Goal: Task Accomplishment & Management: Manage account settings

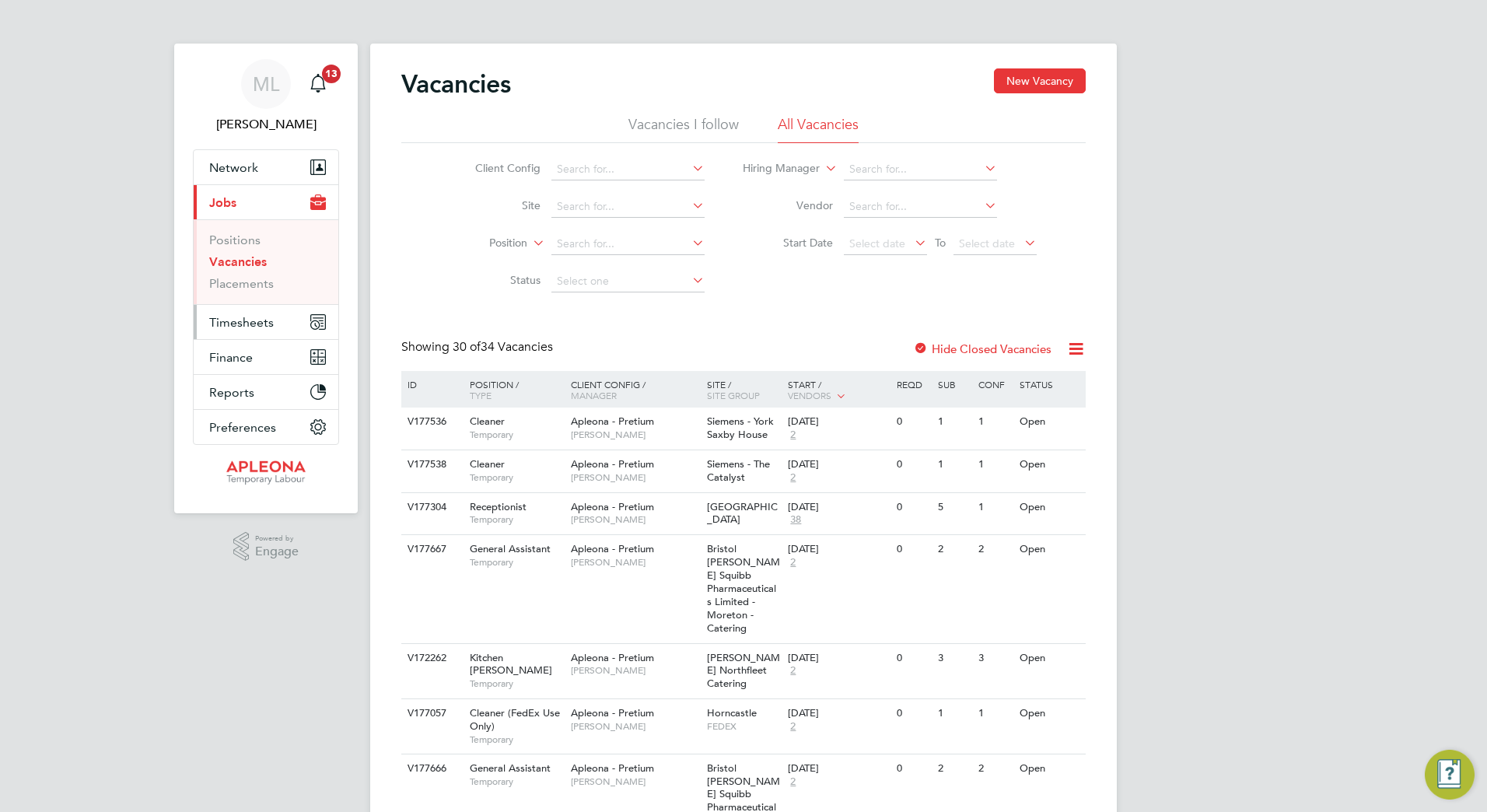
click at [243, 325] on span "Timesheets" at bounding box center [241, 322] width 64 height 14
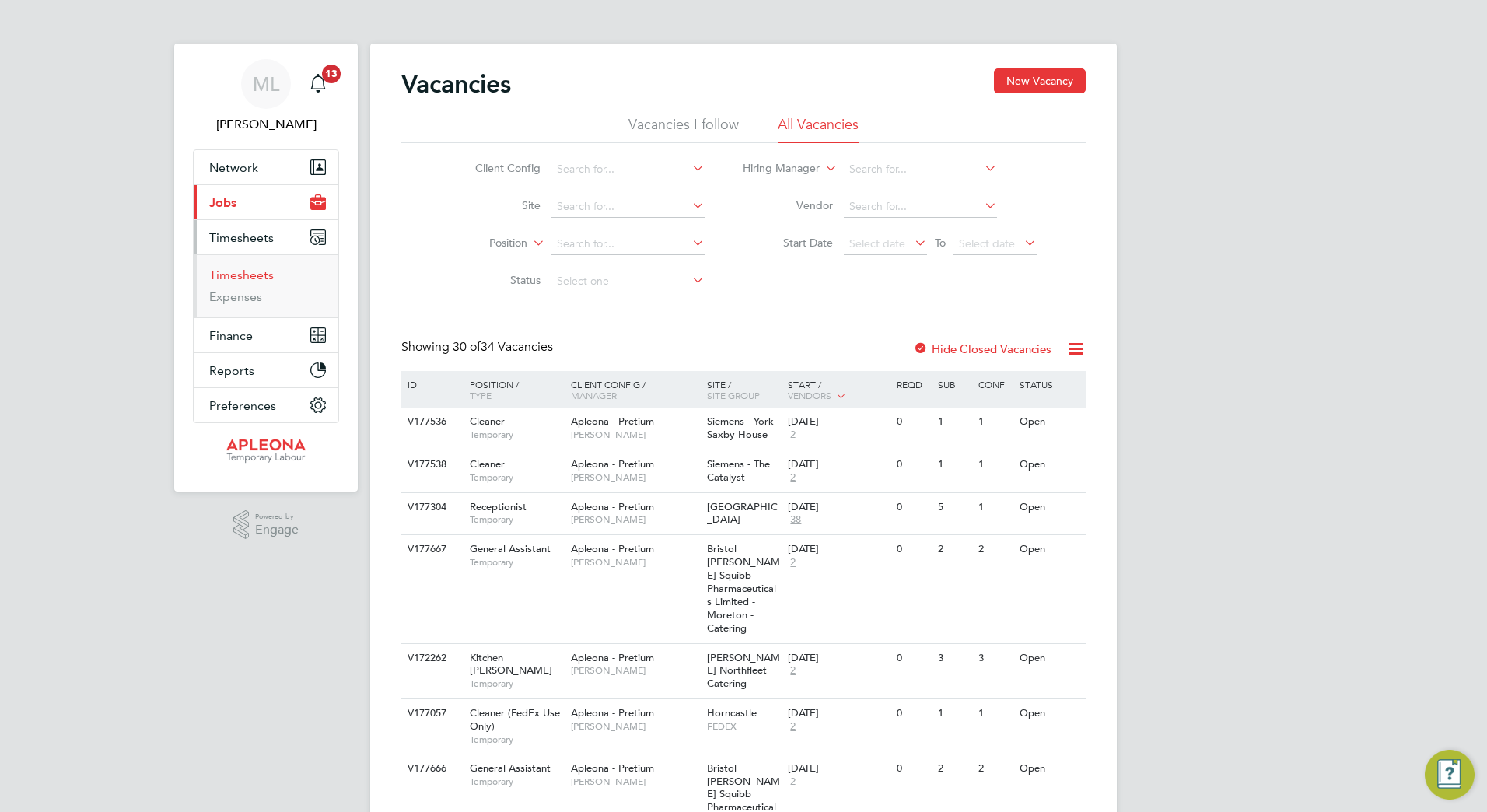
click at [235, 270] on link "Timesheets" at bounding box center [241, 275] width 64 height 14
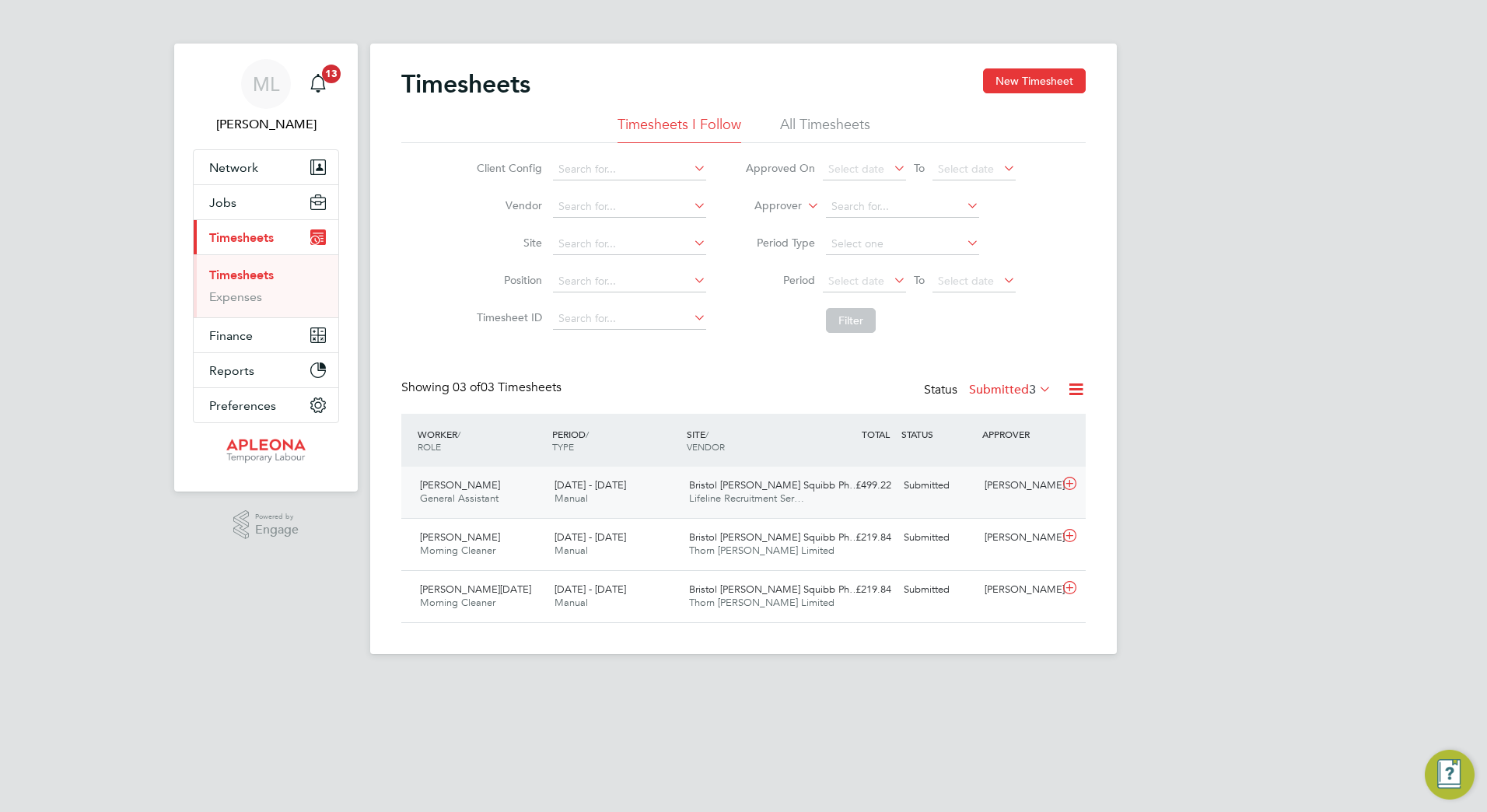
click at [721, 493] on span "Lifeline Recruitment Ser…" at bounding box center [747, 498] width 115 height 13
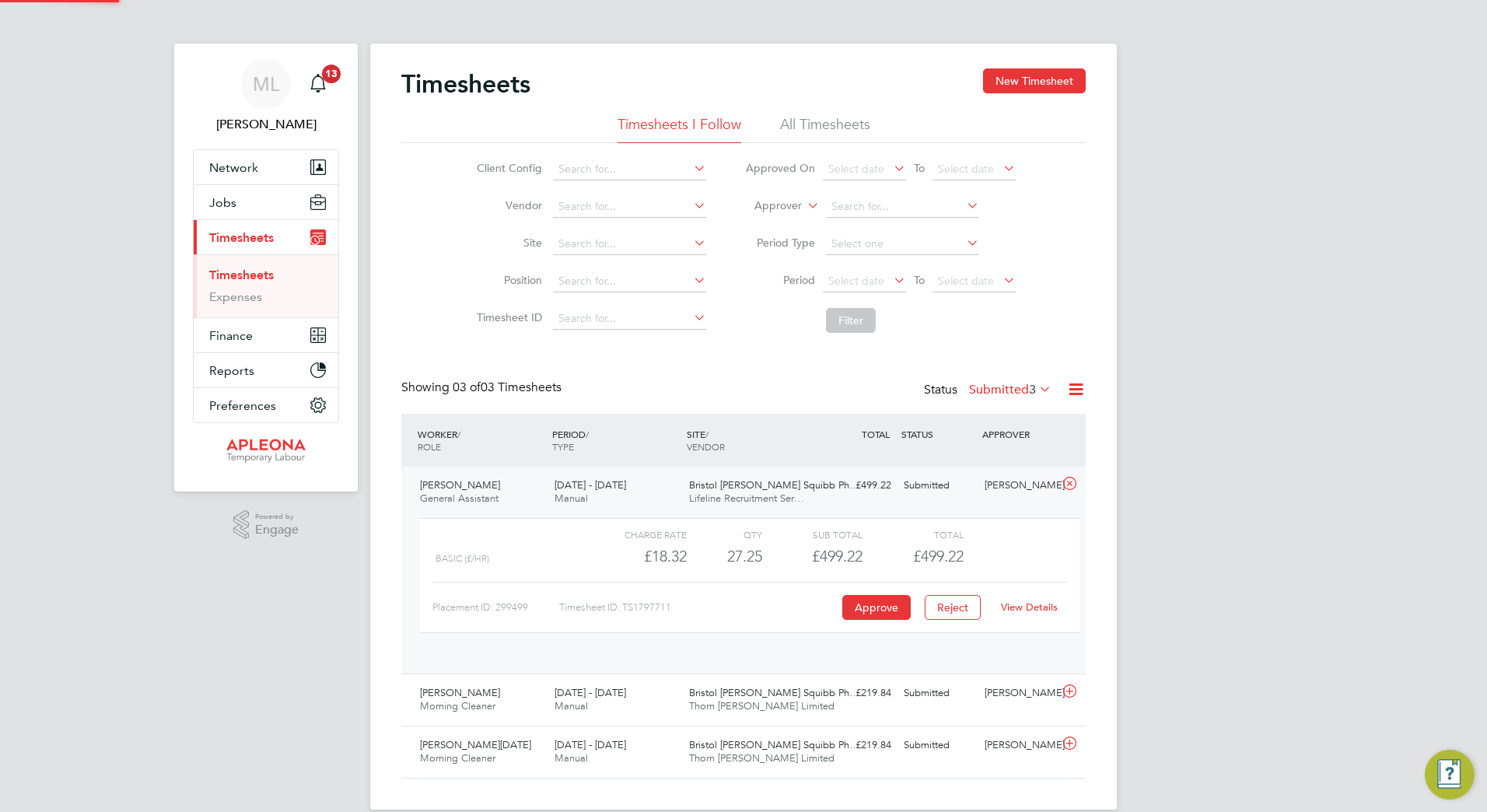
scroll to position [27, 152]
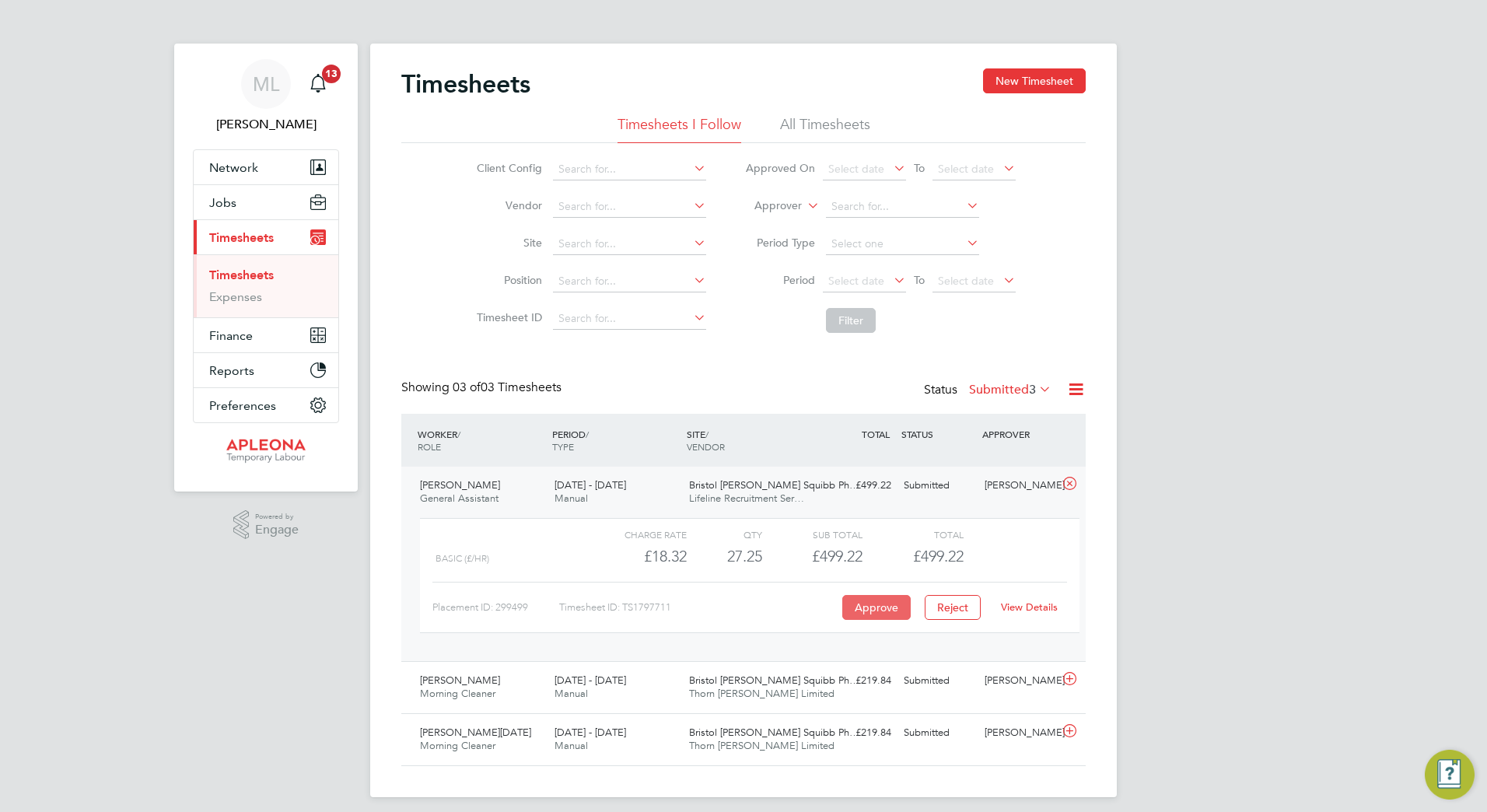
click at [865, 609] on button "Approve" at bounding box center [875, 608] width 68 height 25
click at [835, 666] on div "Michael Quaye-Mensah Morning Cleaner 2 - 8 Aug 2025 2 - 8 Aug 2025 Manual Brist…" at bounding box center [743, 686] width 684 height 52
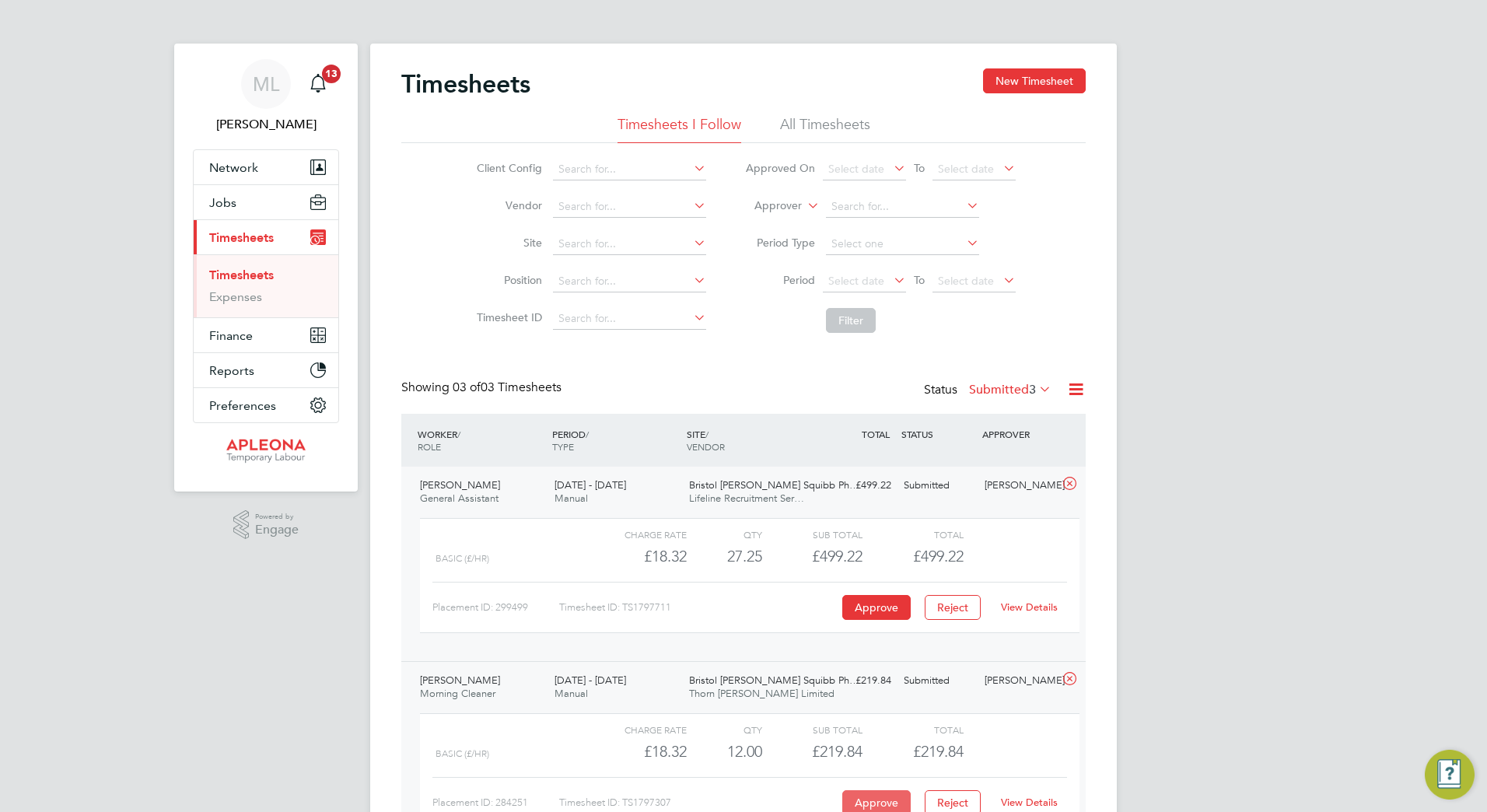
click at [869, 800] on button "Approve" at bounding box center [875, 802] width 68 height 25
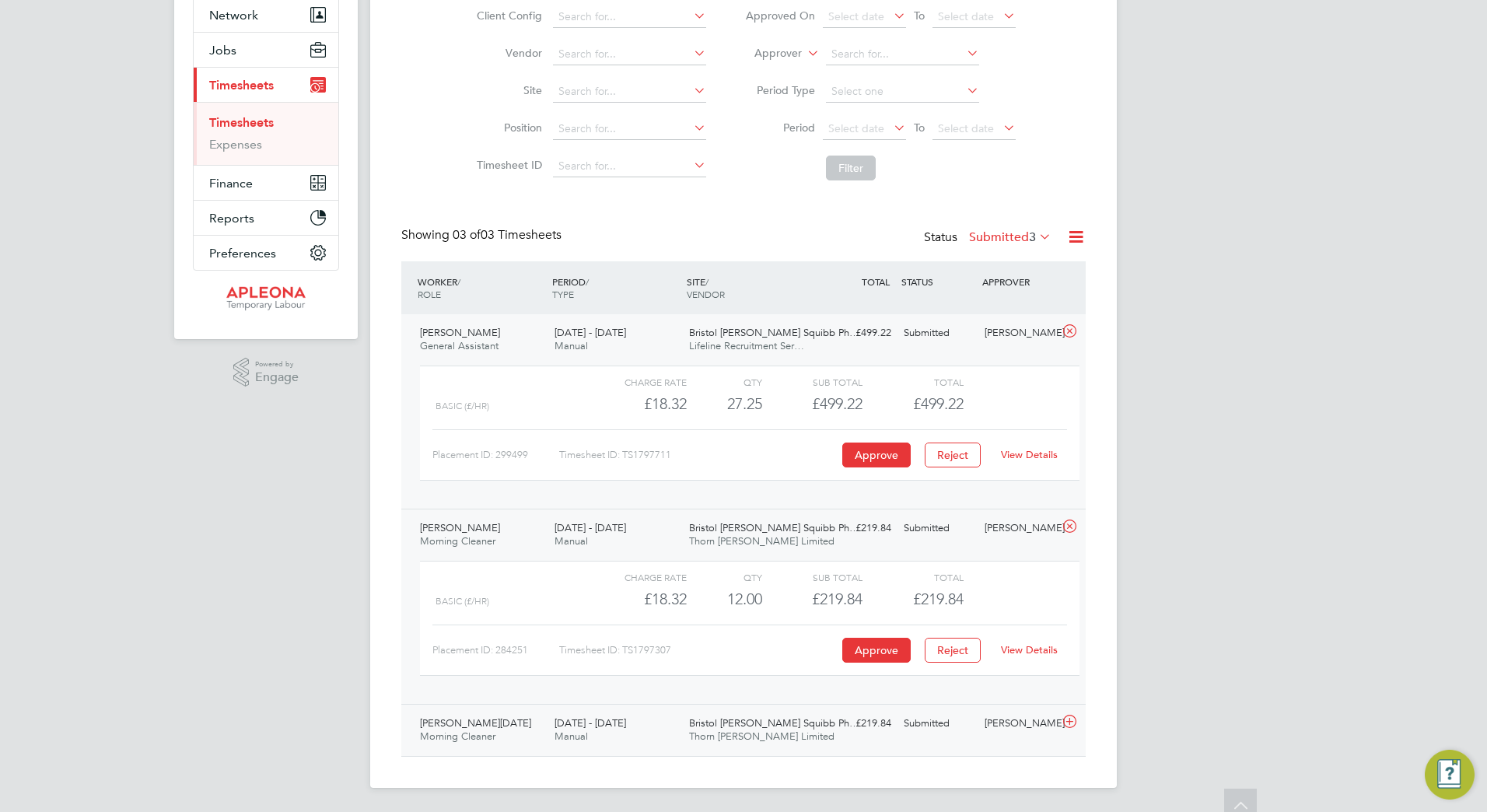
scroll to position [154, 0]
click at [966, 727] on div "Submitted" at bounding box center [938, 722] width 81 height 26
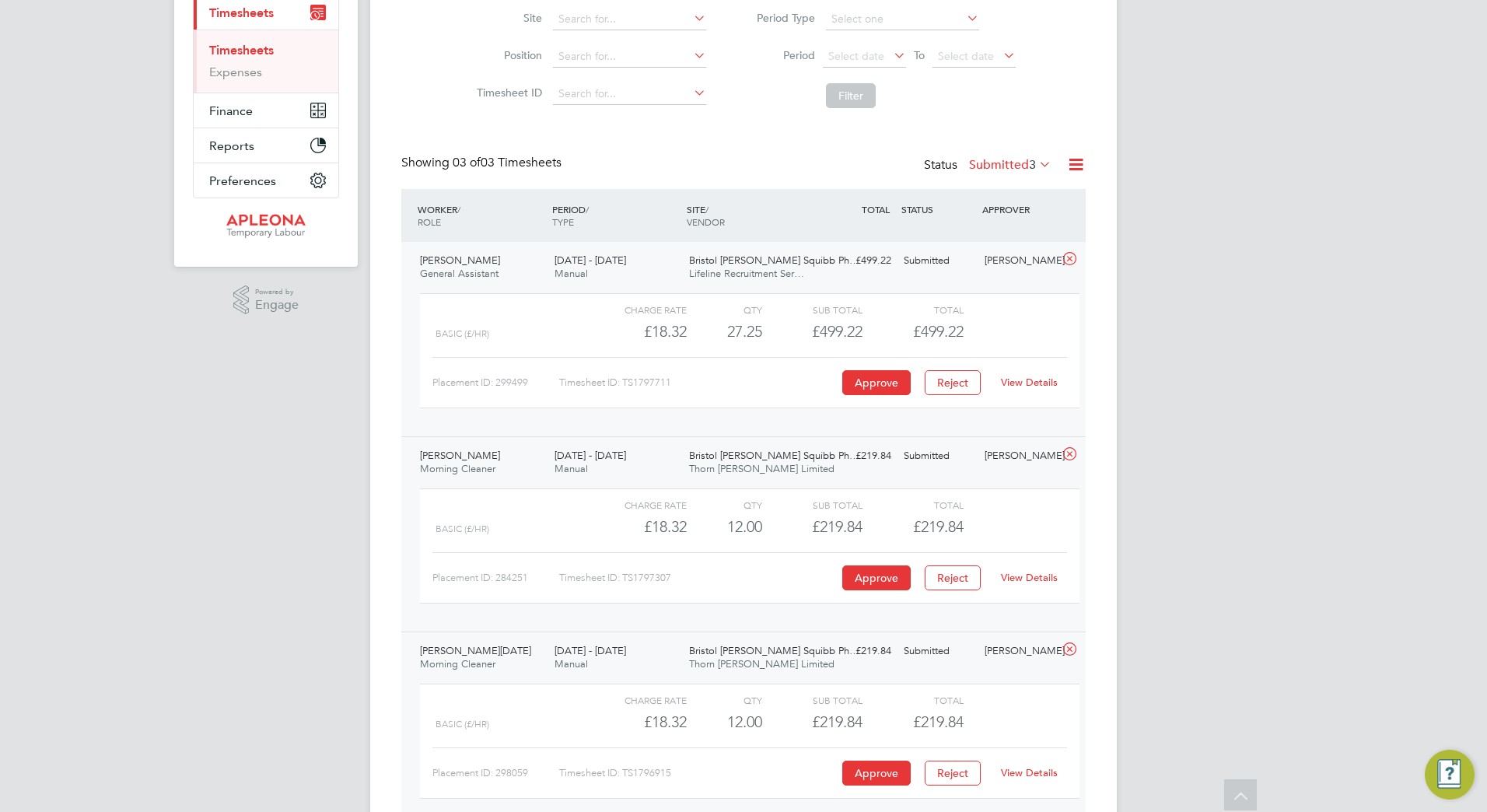
scroll to position [297, 0]
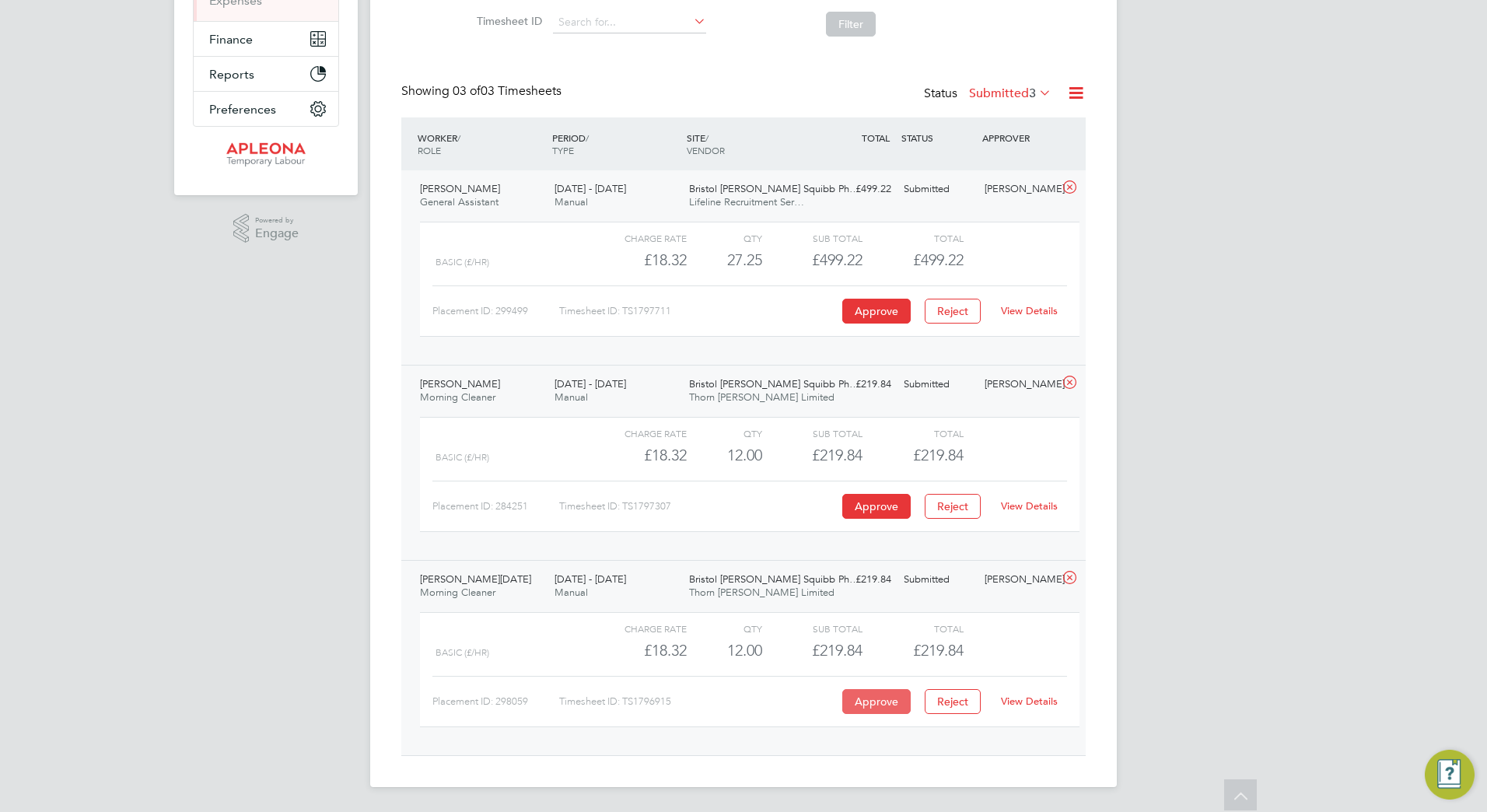
click at [881, 706] on button "Approve" at bounding box center [875, 702] width 68 height 25
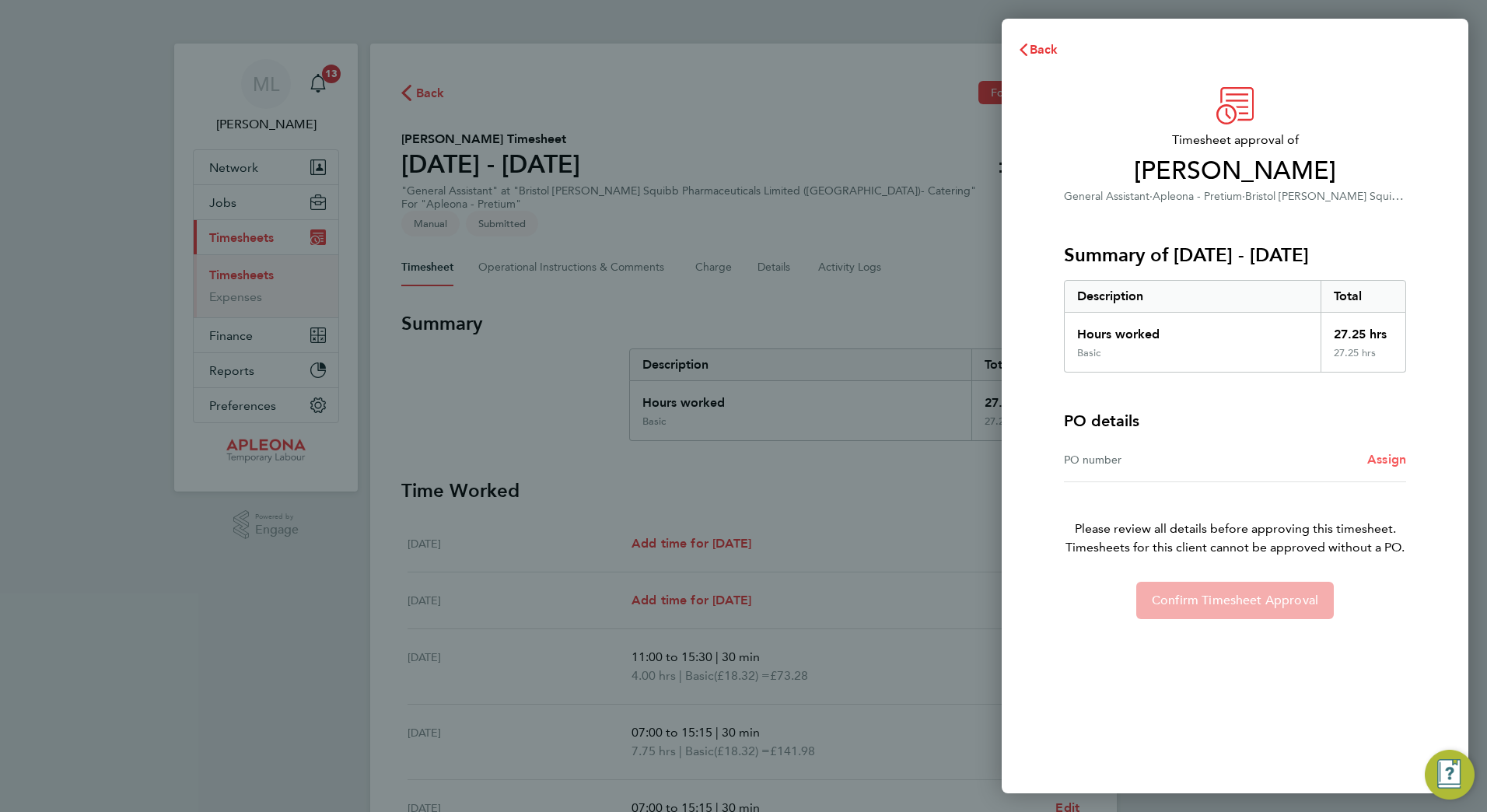
drag, startPoint x: 1378, startPoint y: 456, endPoint x: 1377, endPoint y: 448, distance: 8.1
click at [1379, 456] on span "Assign" at bounding box center [1386, 459] width 38 height 14
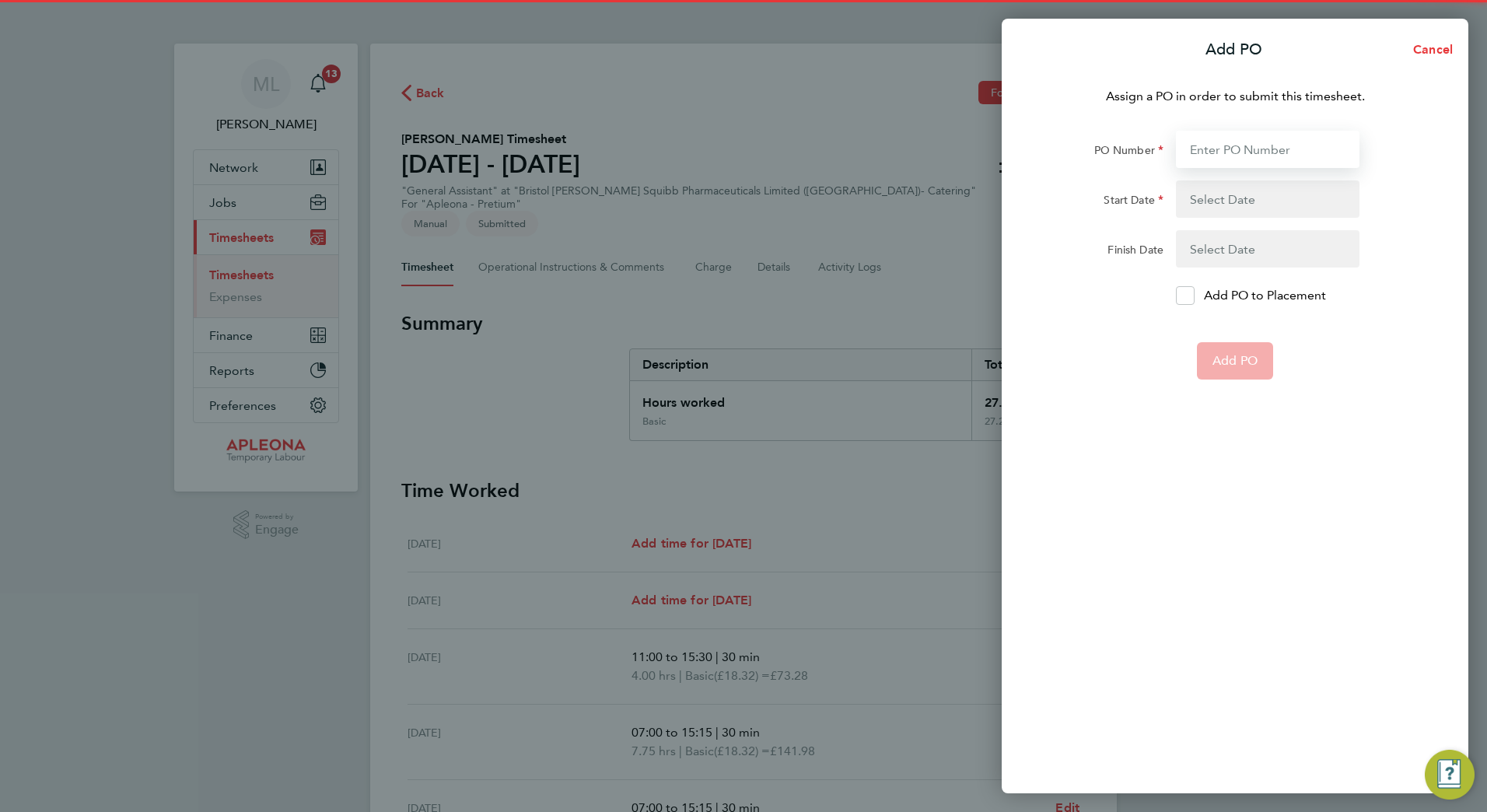
click at [1236, 152] on input "PO Number" at bounding box center [1267, 149] width 183 height 37
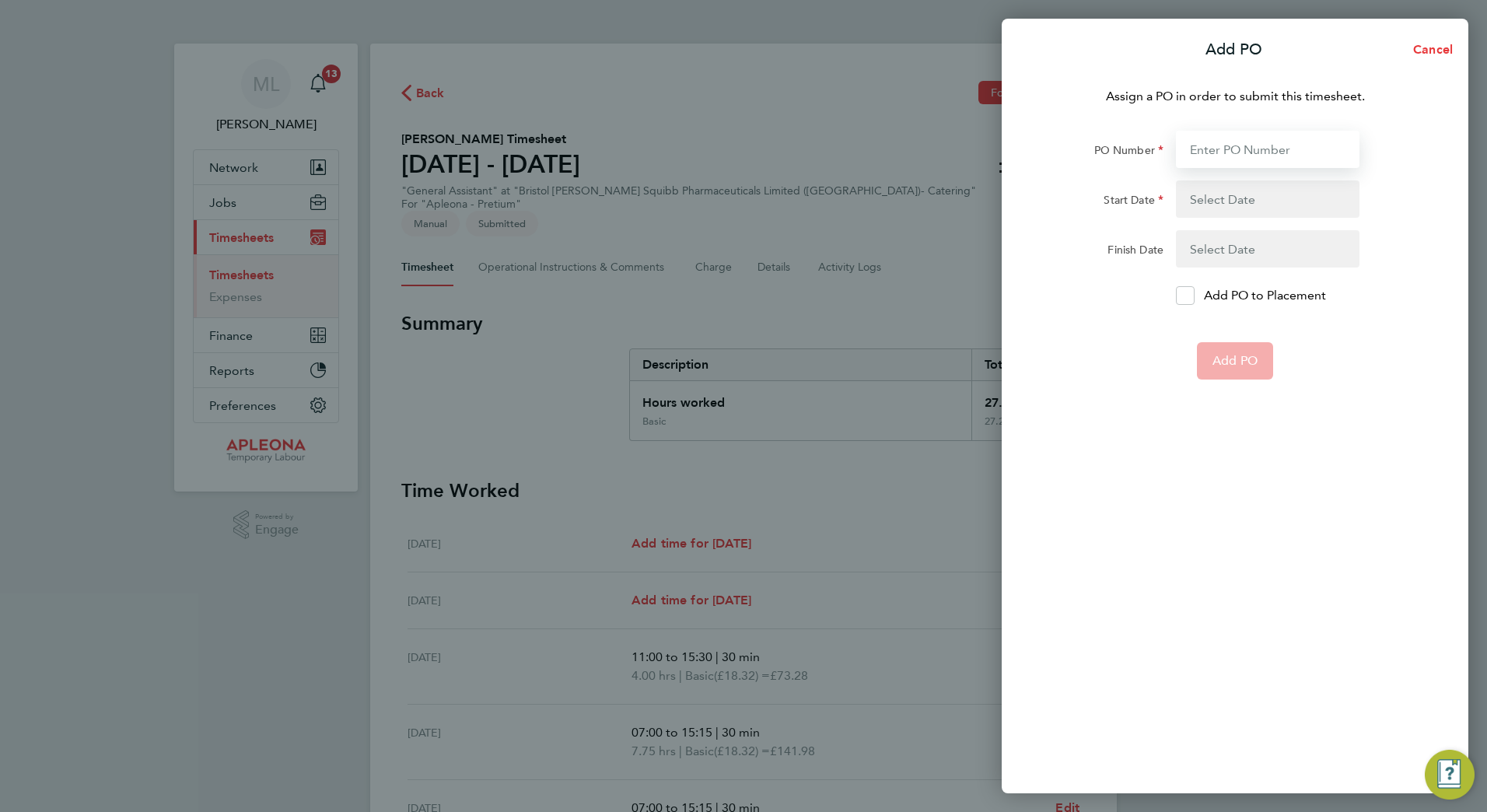
paste input "PO2522387"
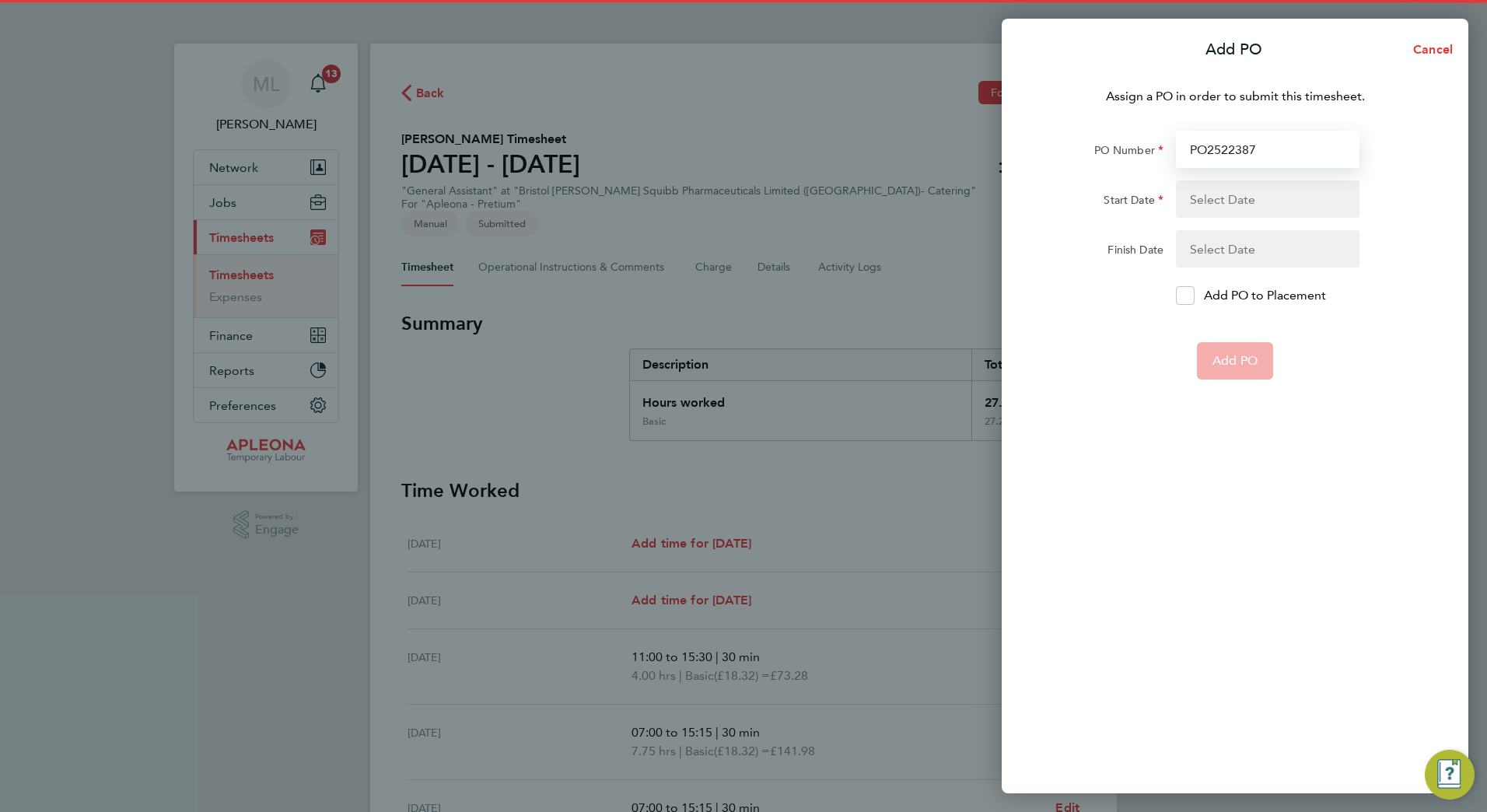
type input "PO2522387"
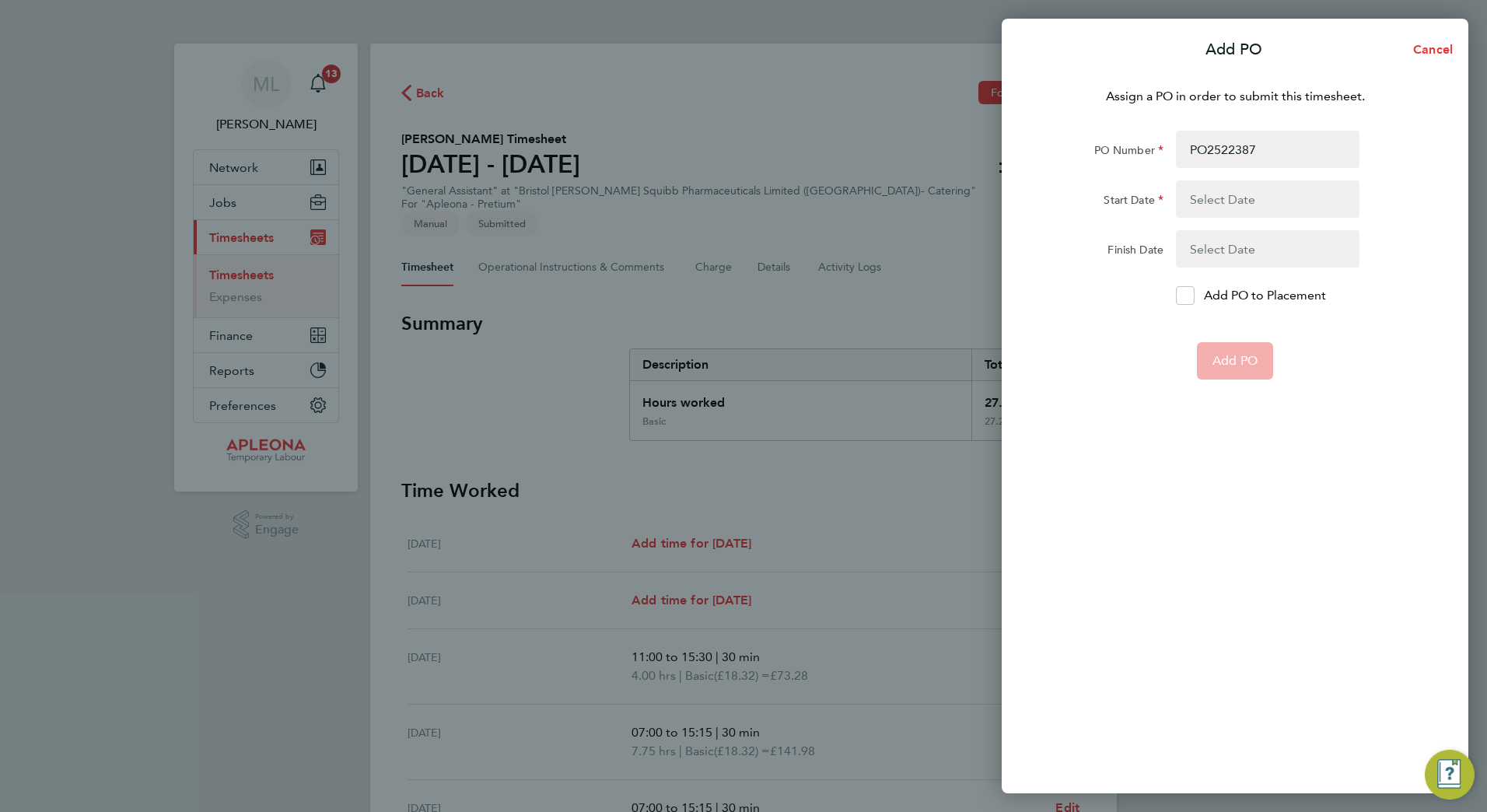
drag, startPoint x: 1252, startPoint y: 218, endPoint x: 1262, endPoint y: 214, distance: 10.8
click at [1253, 218] on form "PO Number PO2522387 Start Date Finish Date Add PO to Placement Add PO" at bounding box center [1235, 254] width 379 height 249
click at [1258, 201] on button "button" at bounding box center [1267, 199] width 183 height 37
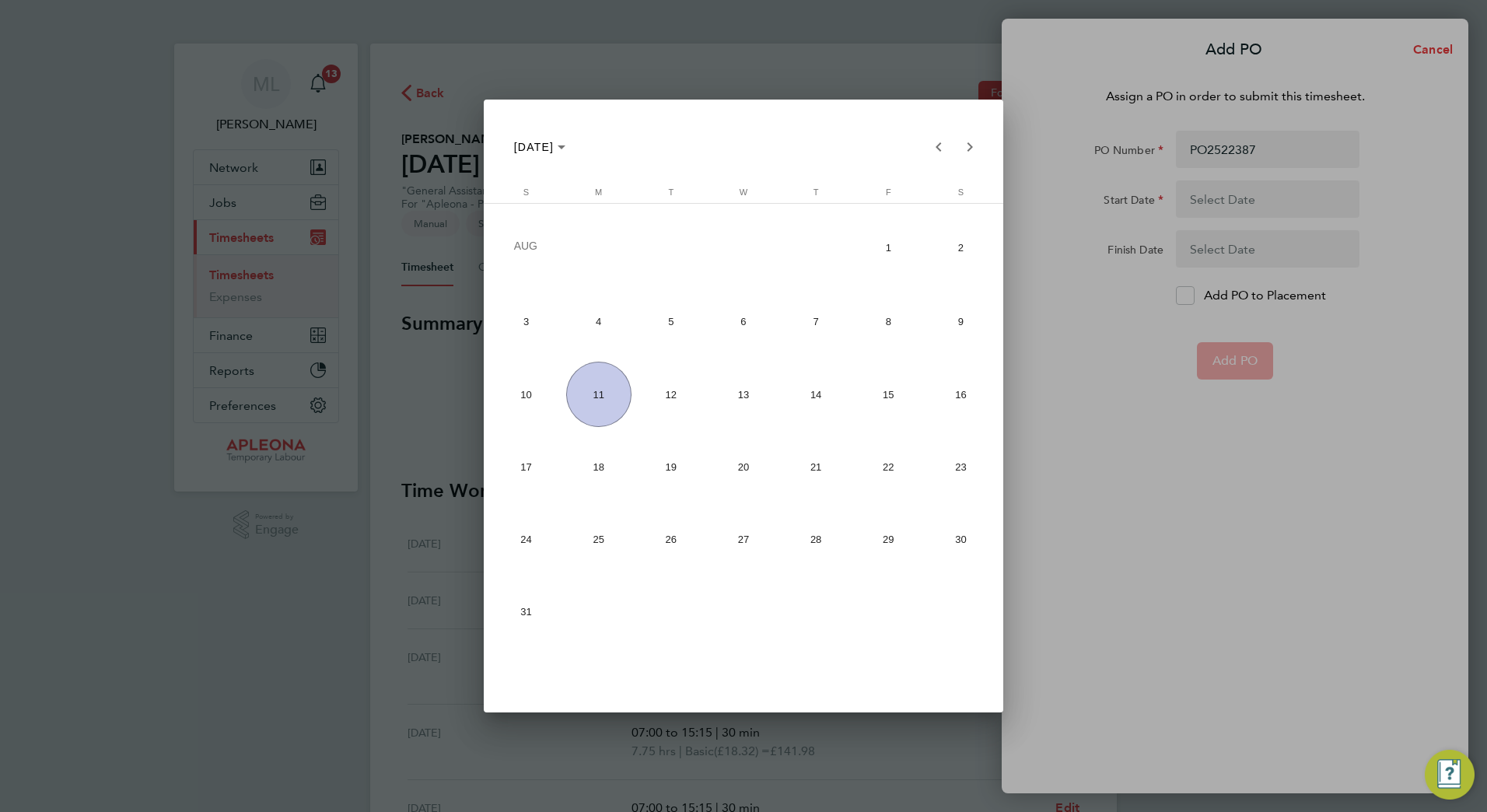
click at [588, 326] on span "4" at bounding box center [599, 322] width 65 height 65
type input "[DATE]"
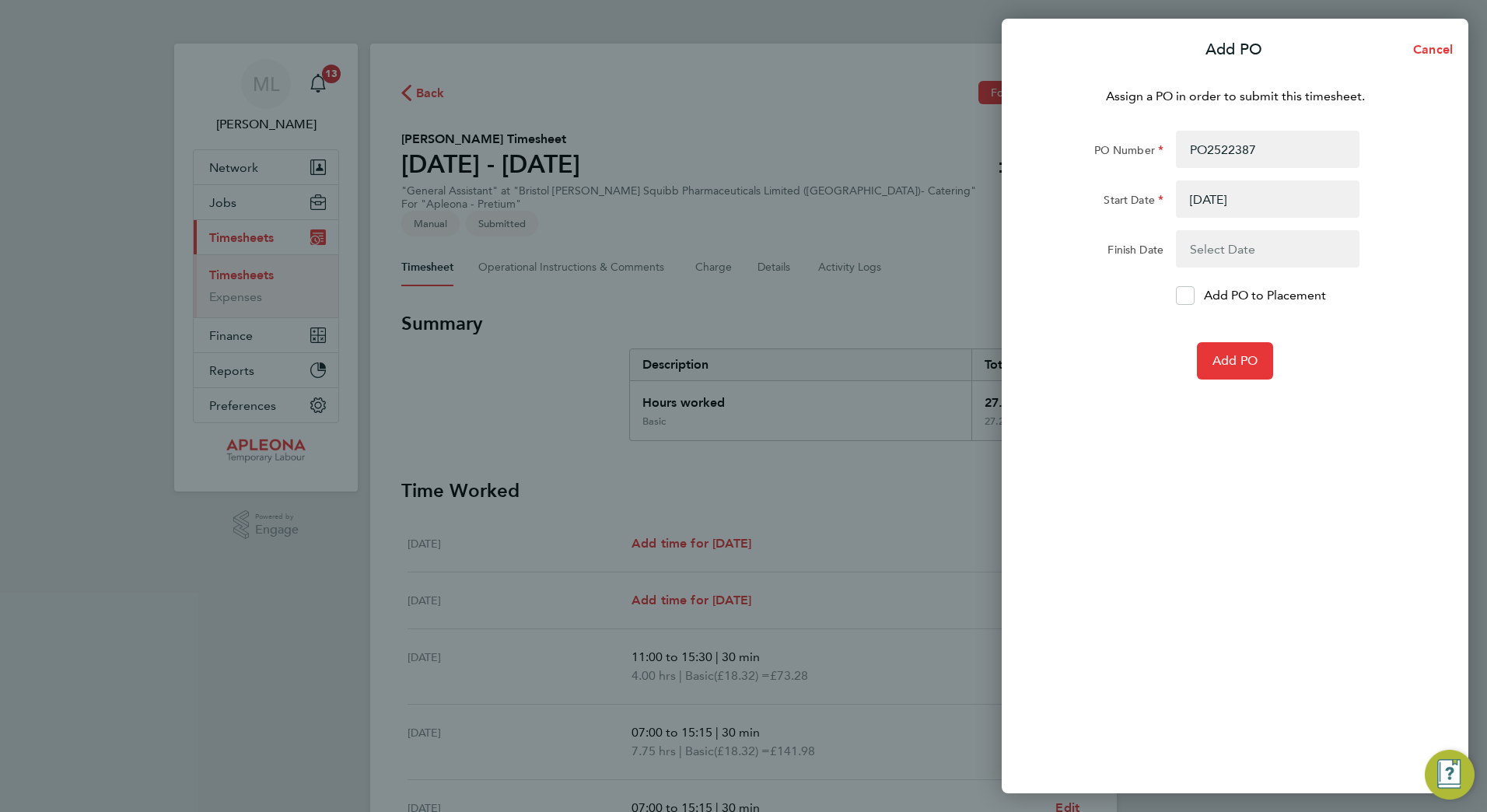
click at [1225, 227] on form "PO Number PO2522387 Start Date [DATE] Finish Date Add PO to Placement Add PO" at bounding box center [1235, 254] width 379 height 249
click at [1237, 249] on button "button" at bounding box center [1267, 249] width 183 height 37
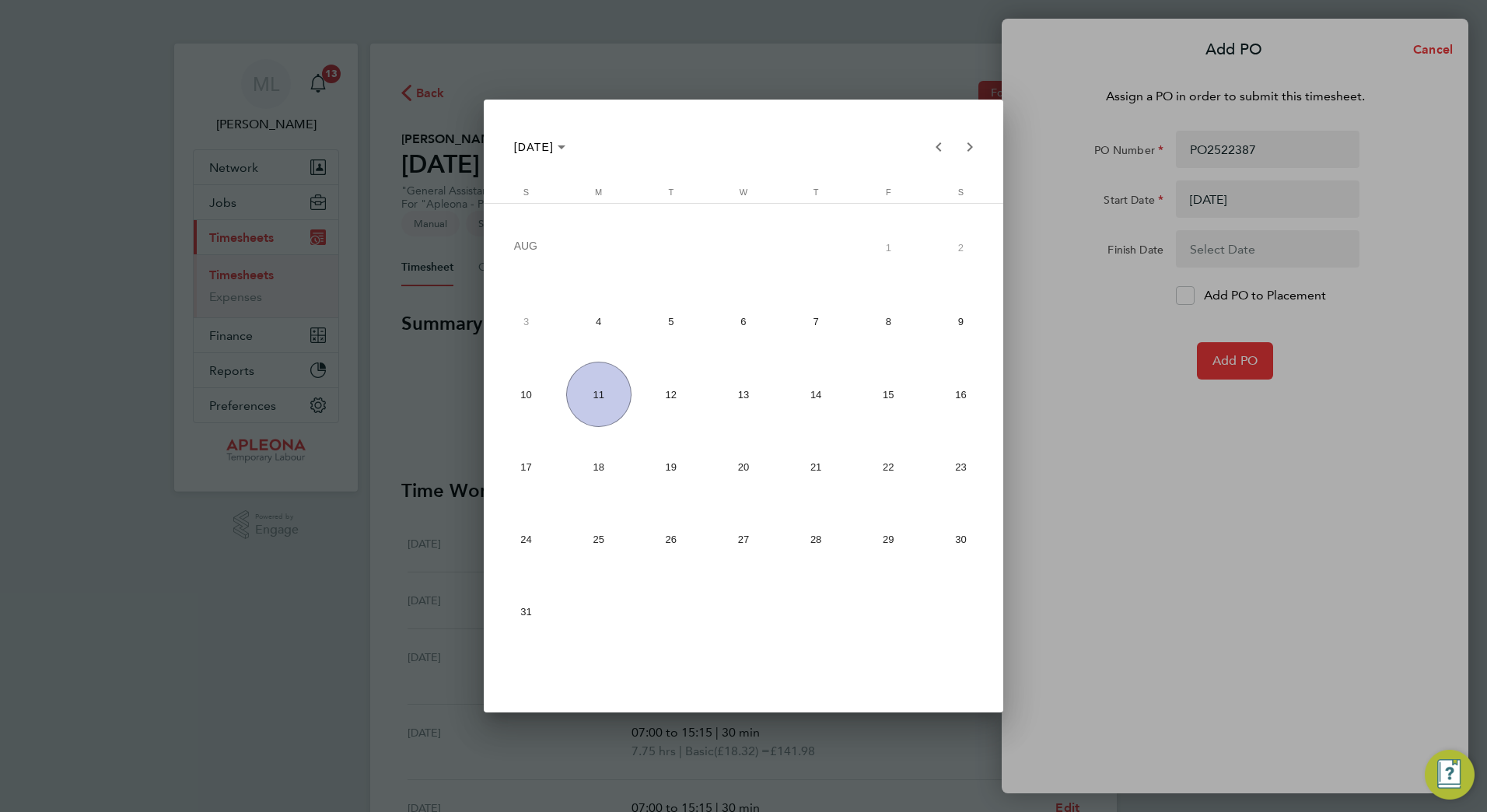
click at [890, 324] on span "8" at bounding box center [888, 322] width 65 height 65
type input "[DATE]"
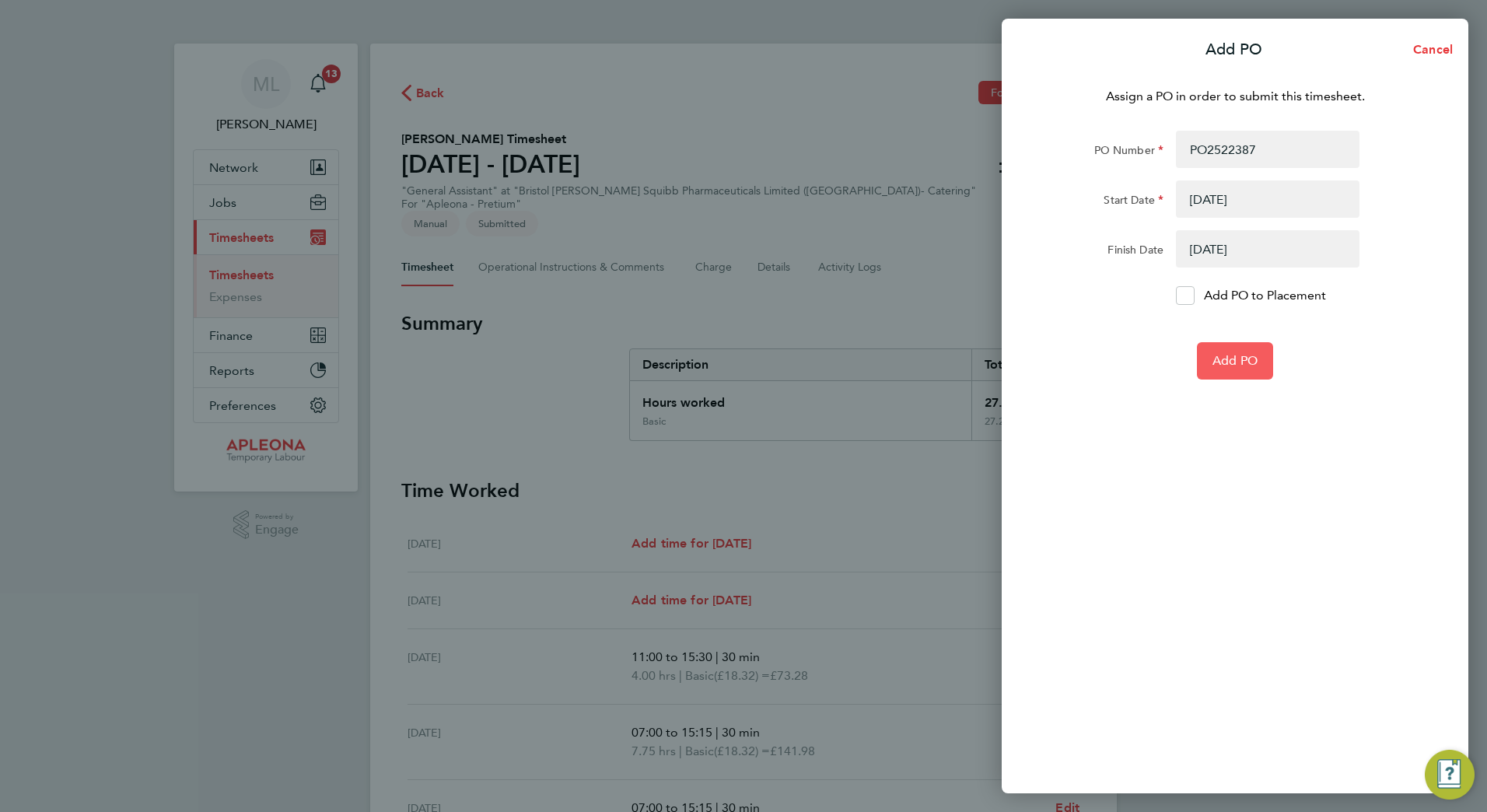
click at [1214, 354] on span "Add PO" at bounding box center [1235, 361] width 45 height 15
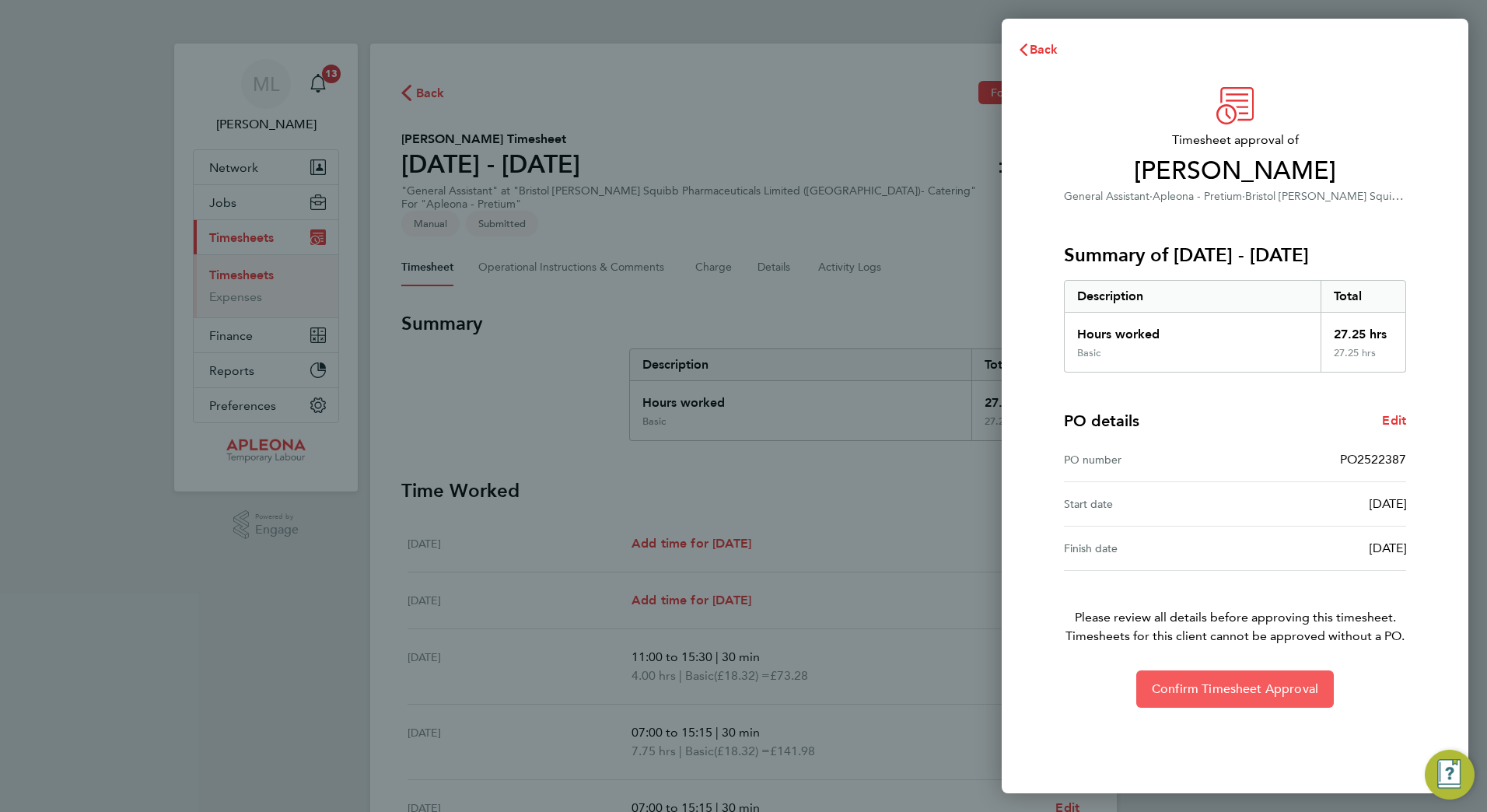
click at [1233, 689] on span "Confirm Timesheet Approval" at bounding box center [1234, 688] width 166 height 15
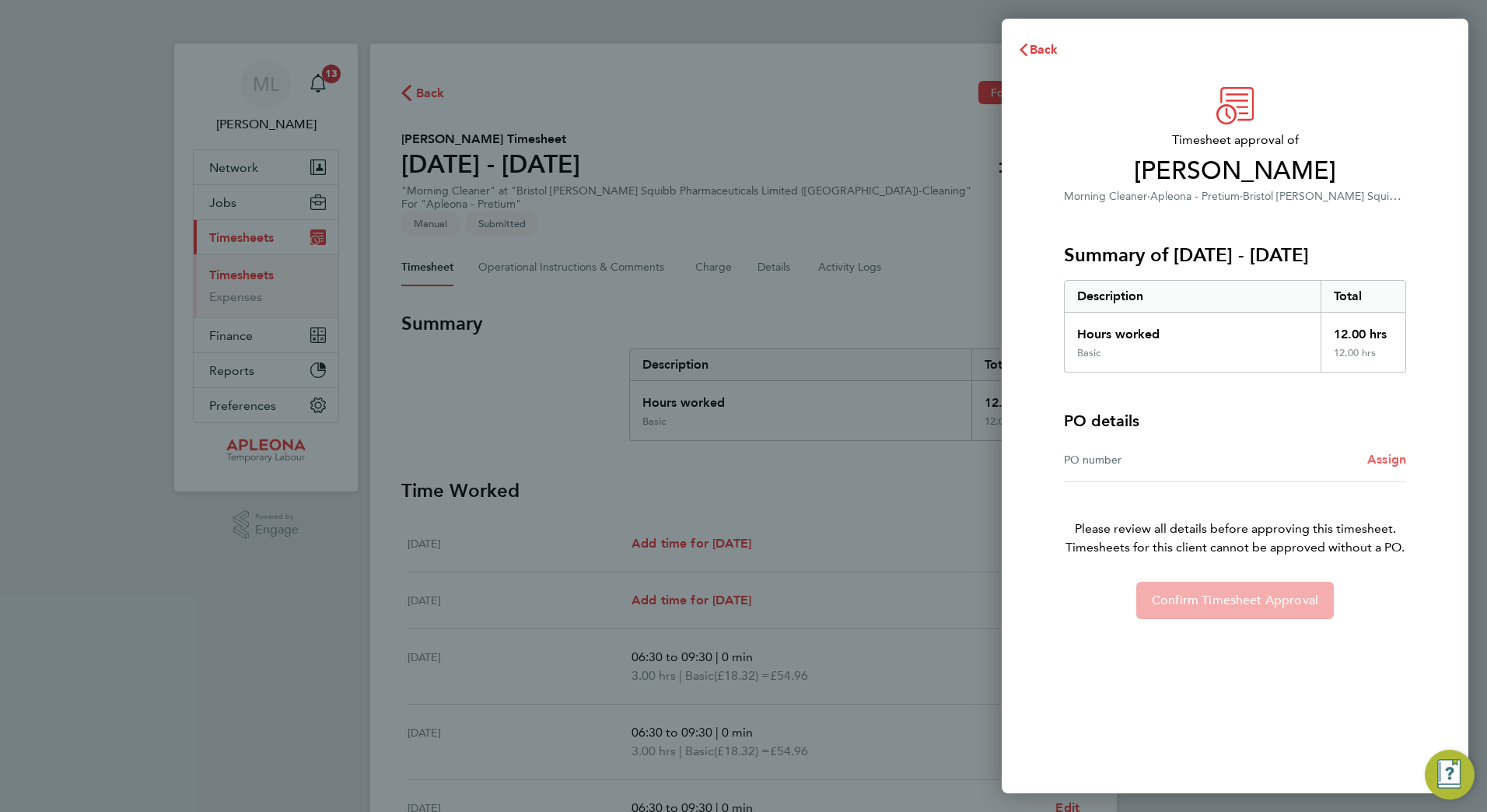
click at [1401, 463] on span "Assign" at bounding box center [1386, 459] width 38 height 14
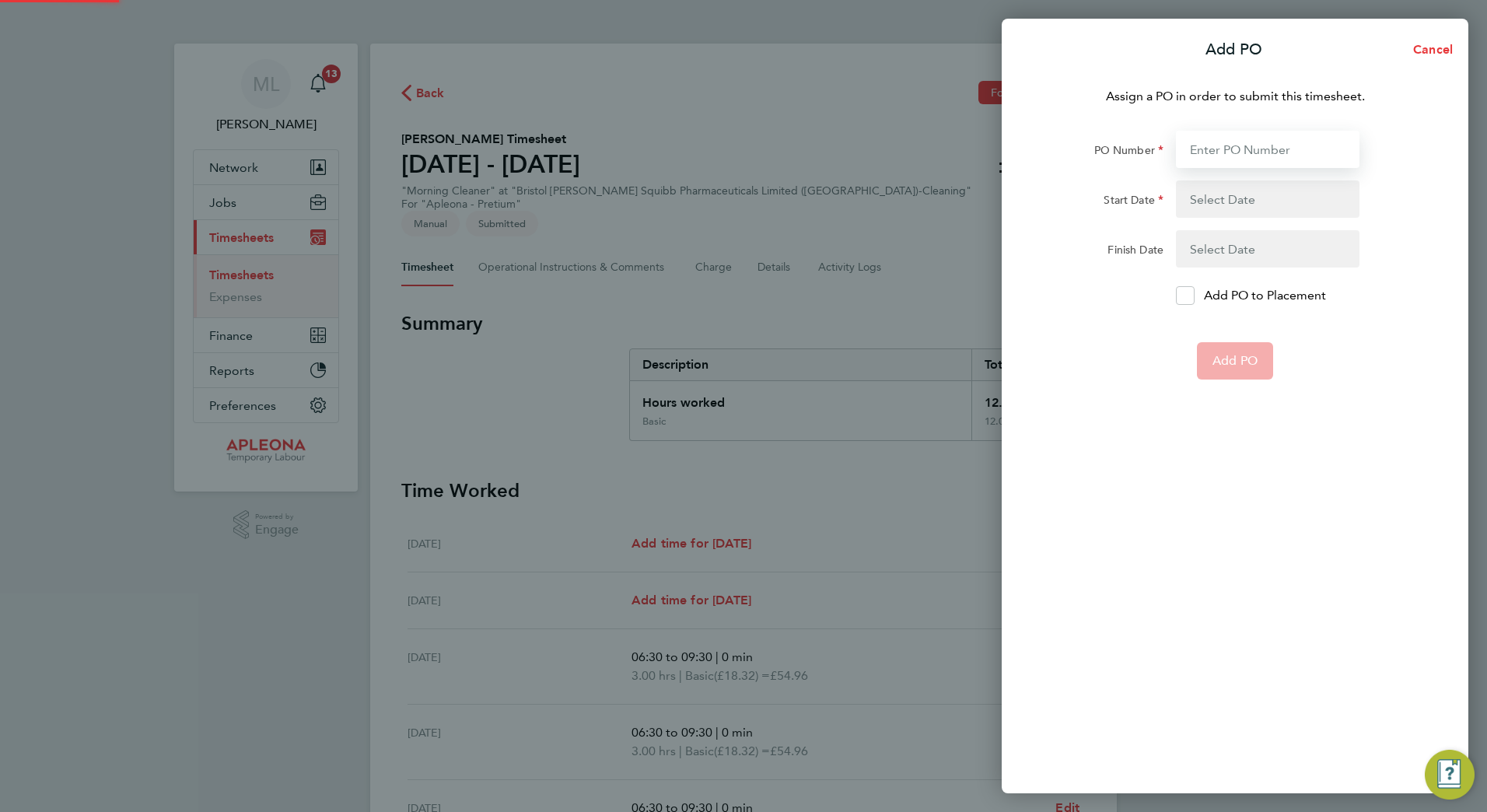
click at [1245, 155] on input "PO Number" at bounding box center [1267, 149] width 183 height 37
paste input "PO2522391"
type input "PO2522391"
click at [1211, 194] on button "button" at bounding box center [1267, 199] width 183 height 37
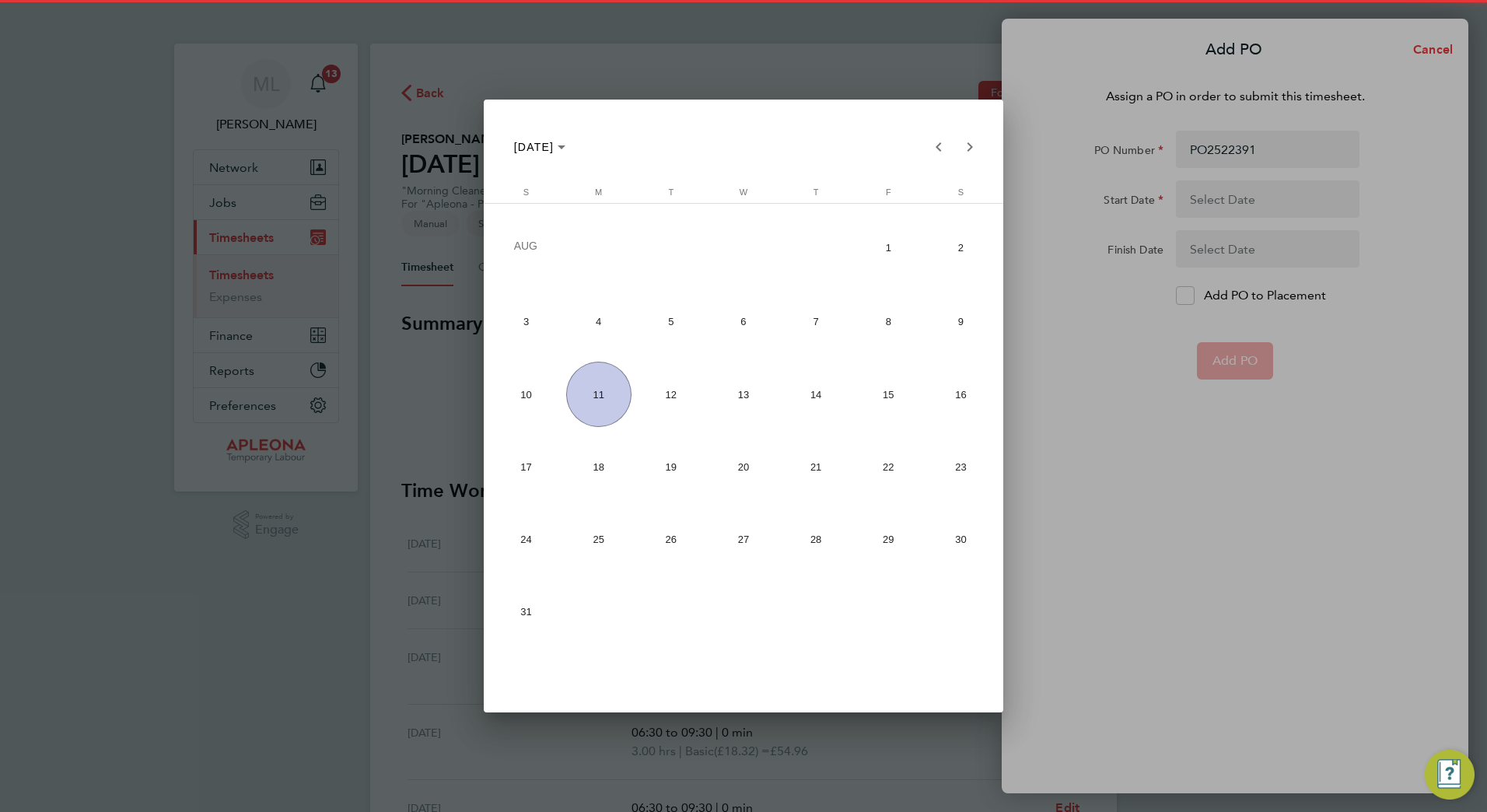
click at [575, 312] on span "4" at bounding box center [599, 322] width 65 height 65
type input "[DATE]"
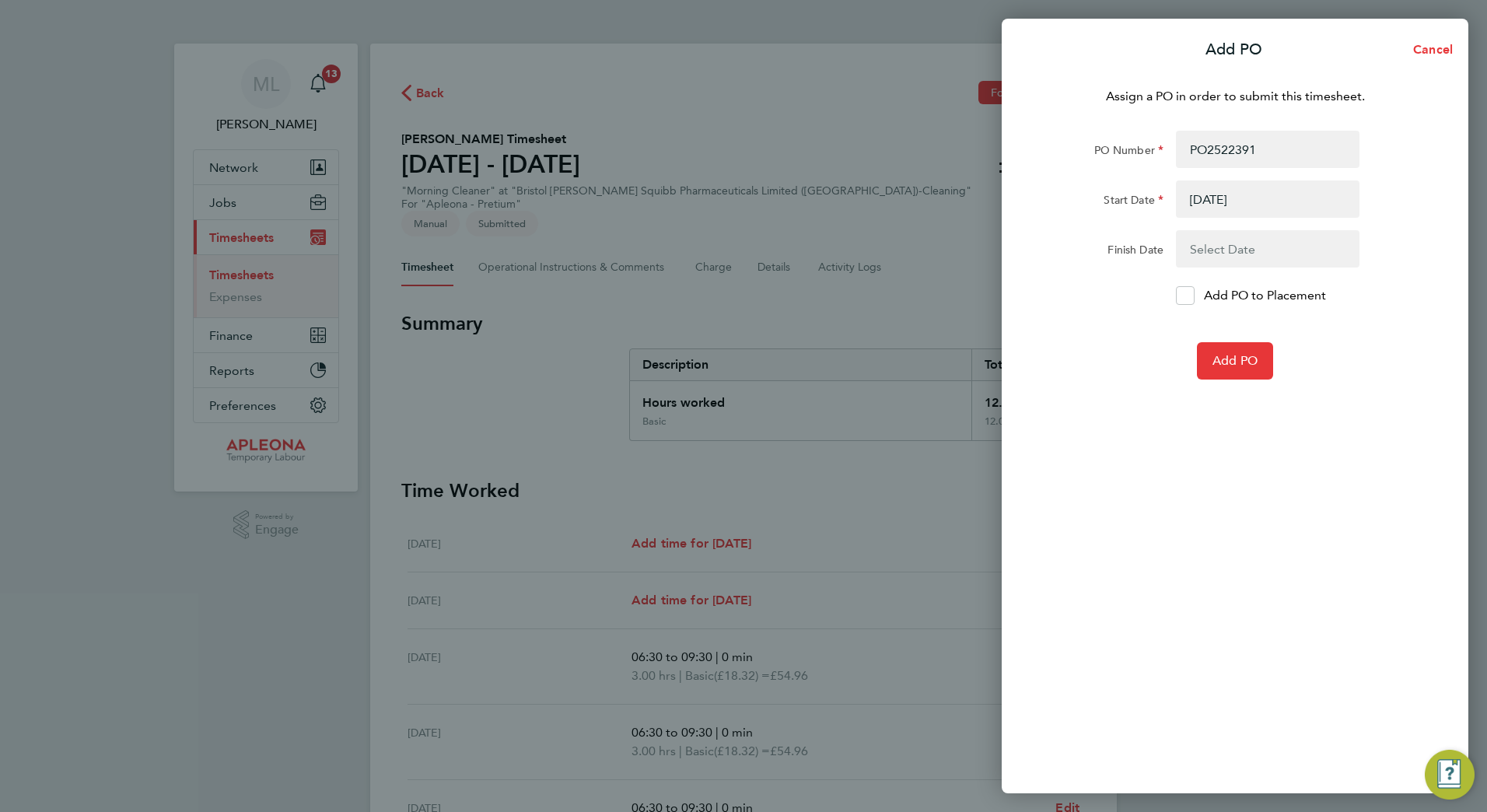
click at [1225, 255] on button "button" at bounding box center [1267, 249] width 183 height 37
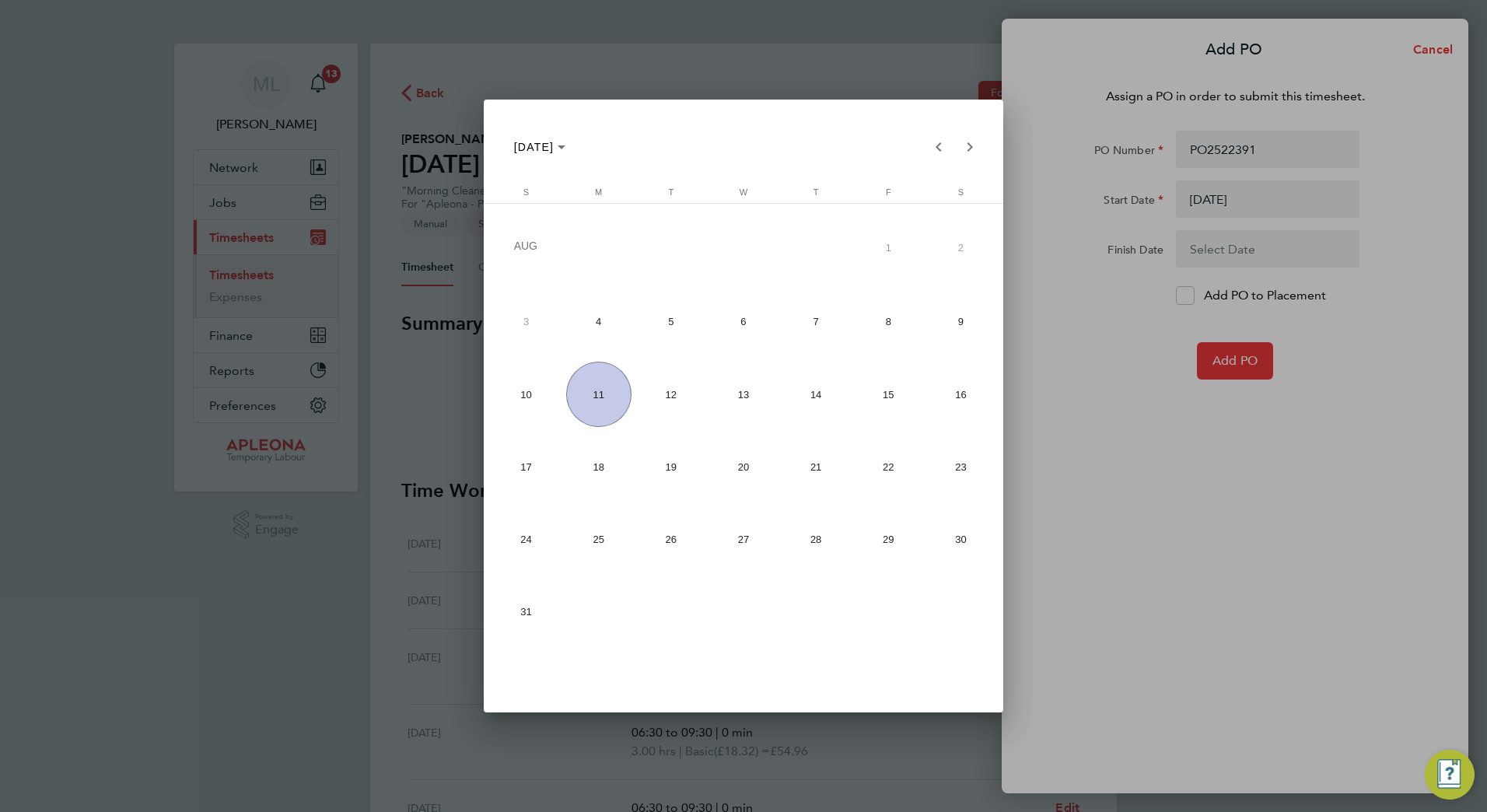
click at [866, 325] on span "8" at bounding box center [888, 322] width 65 height 65
type input "[DATE]"
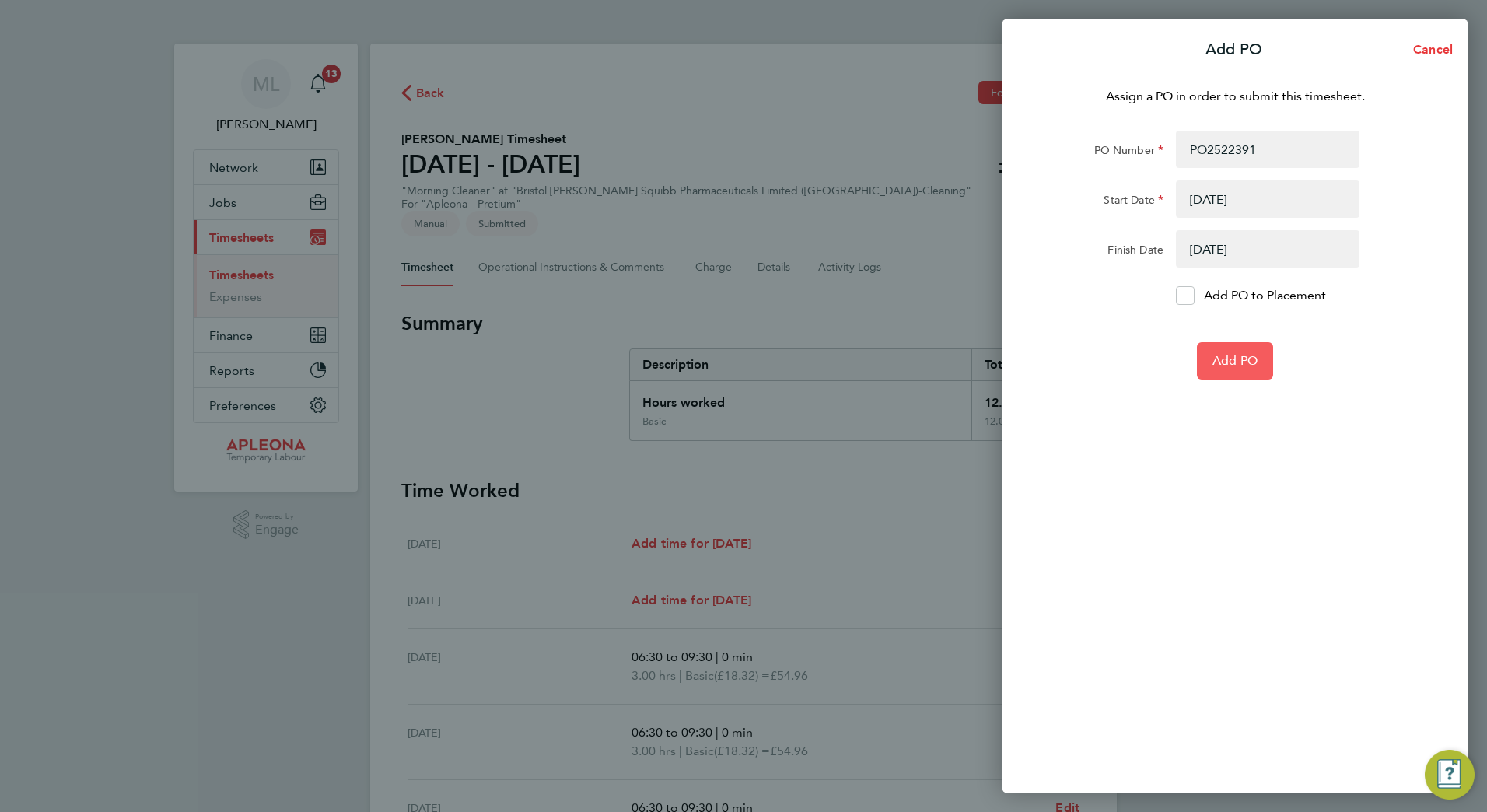
click at [1255, 366] on span "Add PO" at bounding box center [1235, 361] width 45 height 15
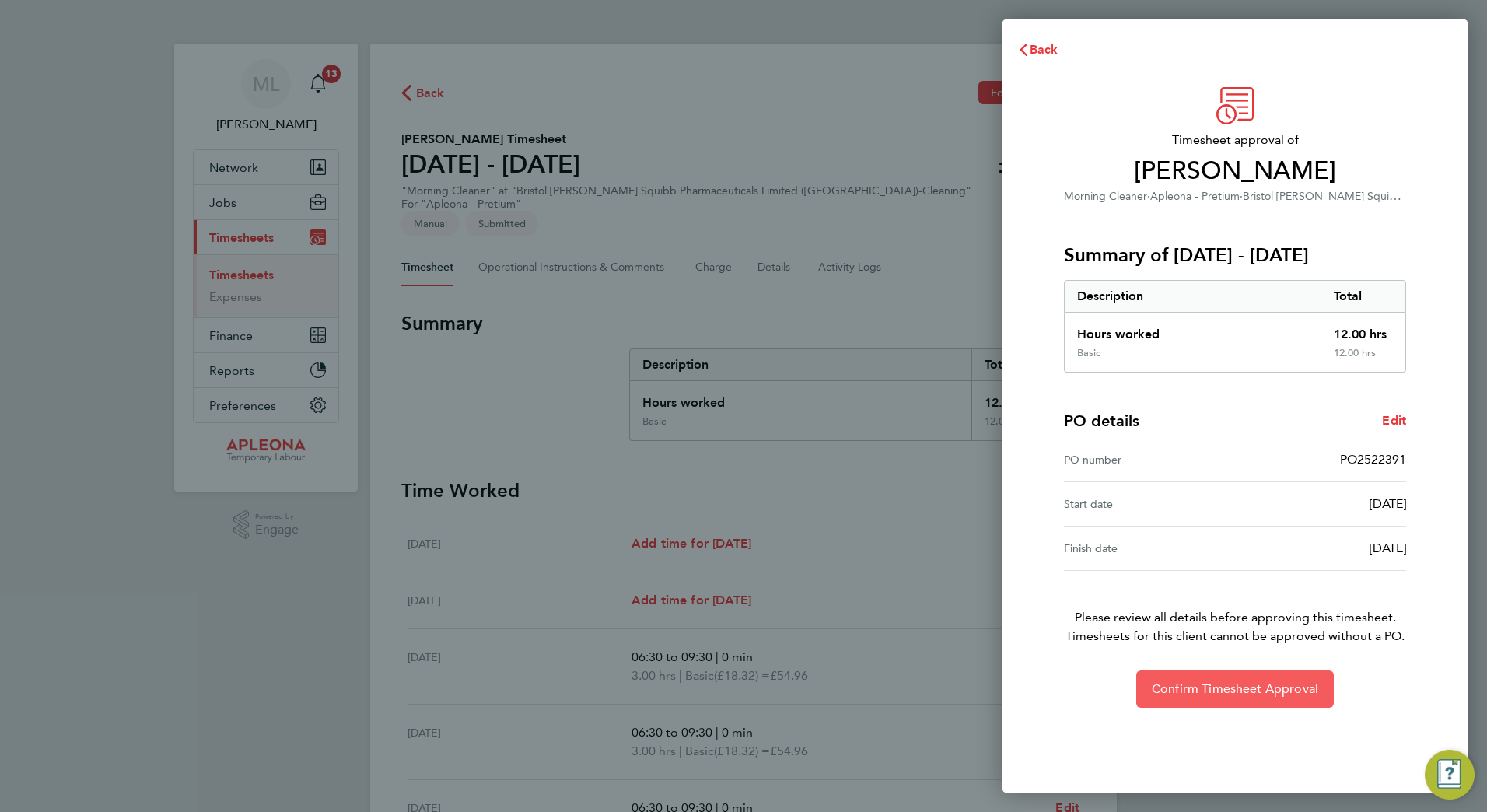
click at [1255, 692] on span "Confirm Timesheet Approval" at bounding box center [1234, 688] width 166 height 15
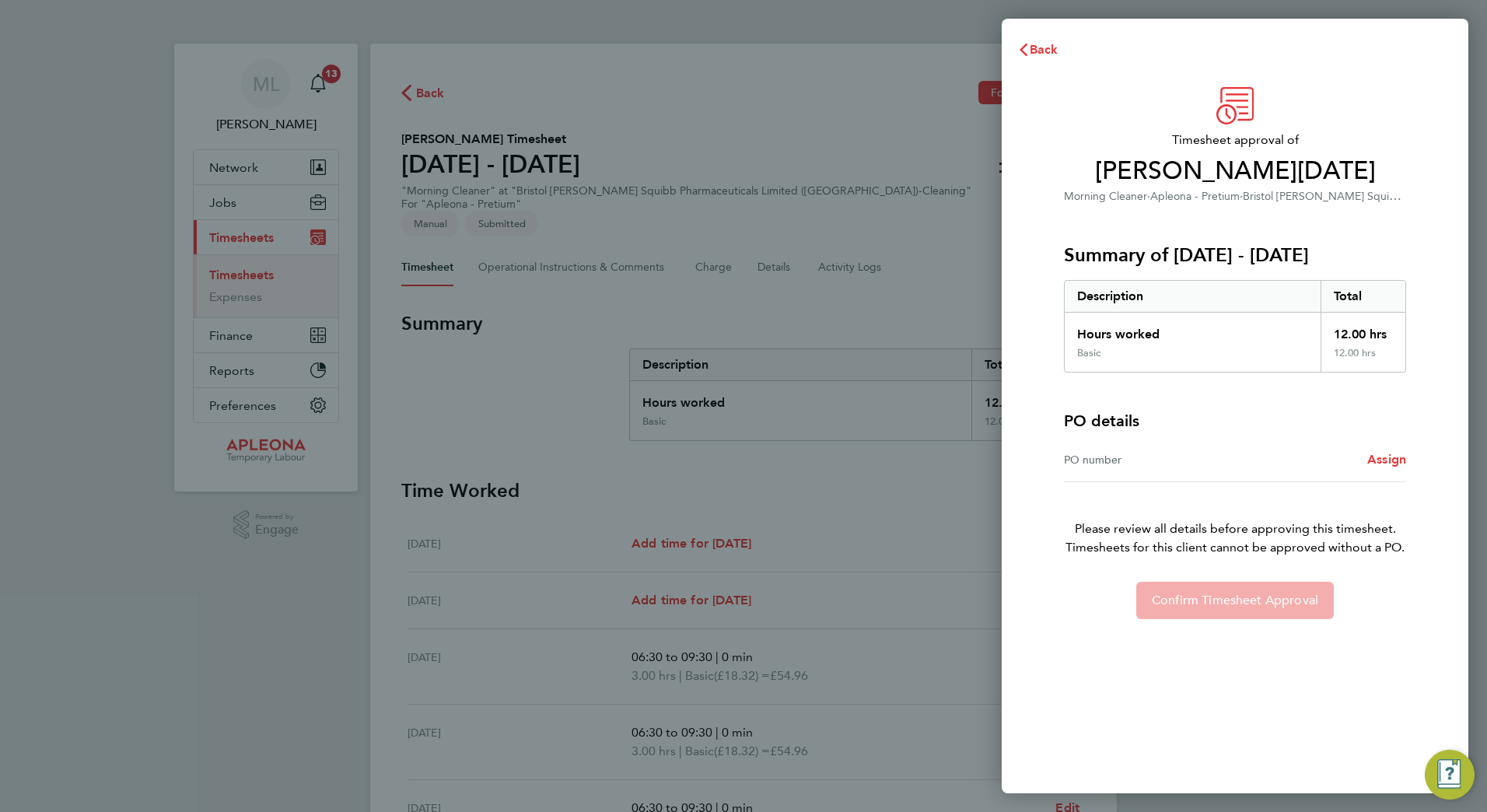
click at [1391, 468] on div "PO number Assign" at bounding box center [1235, 460] width 342 height 44
click at [1394, 460] on span "Assign" at bounding box center [1386, 459] width 38 height 14
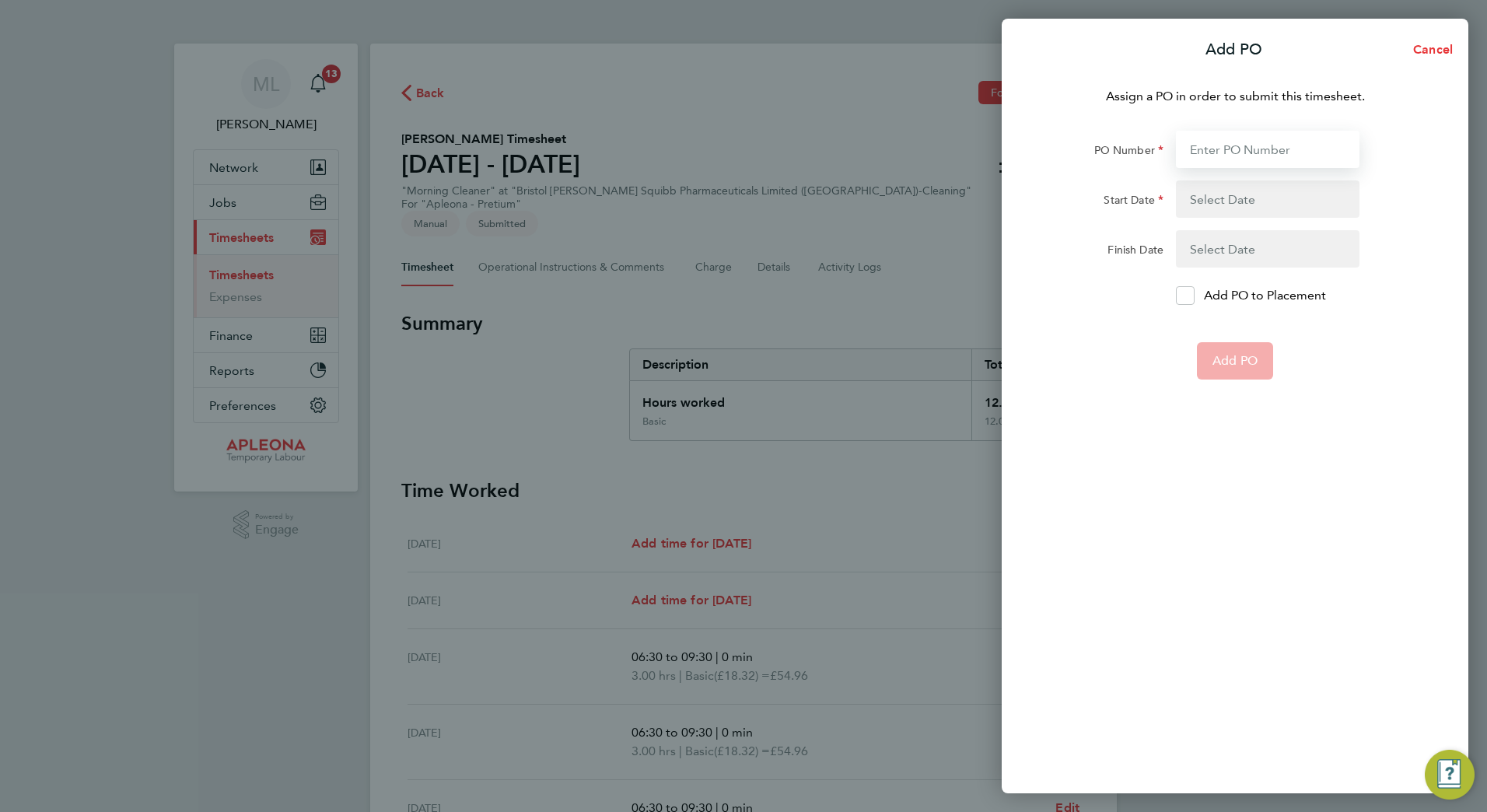
click at [1236, 141] on input "PO Number" at bounding box center [1267, 149] width 183 height 37
paste input "PO2522391"
type input "PO2522391"
type input "[DATE]"
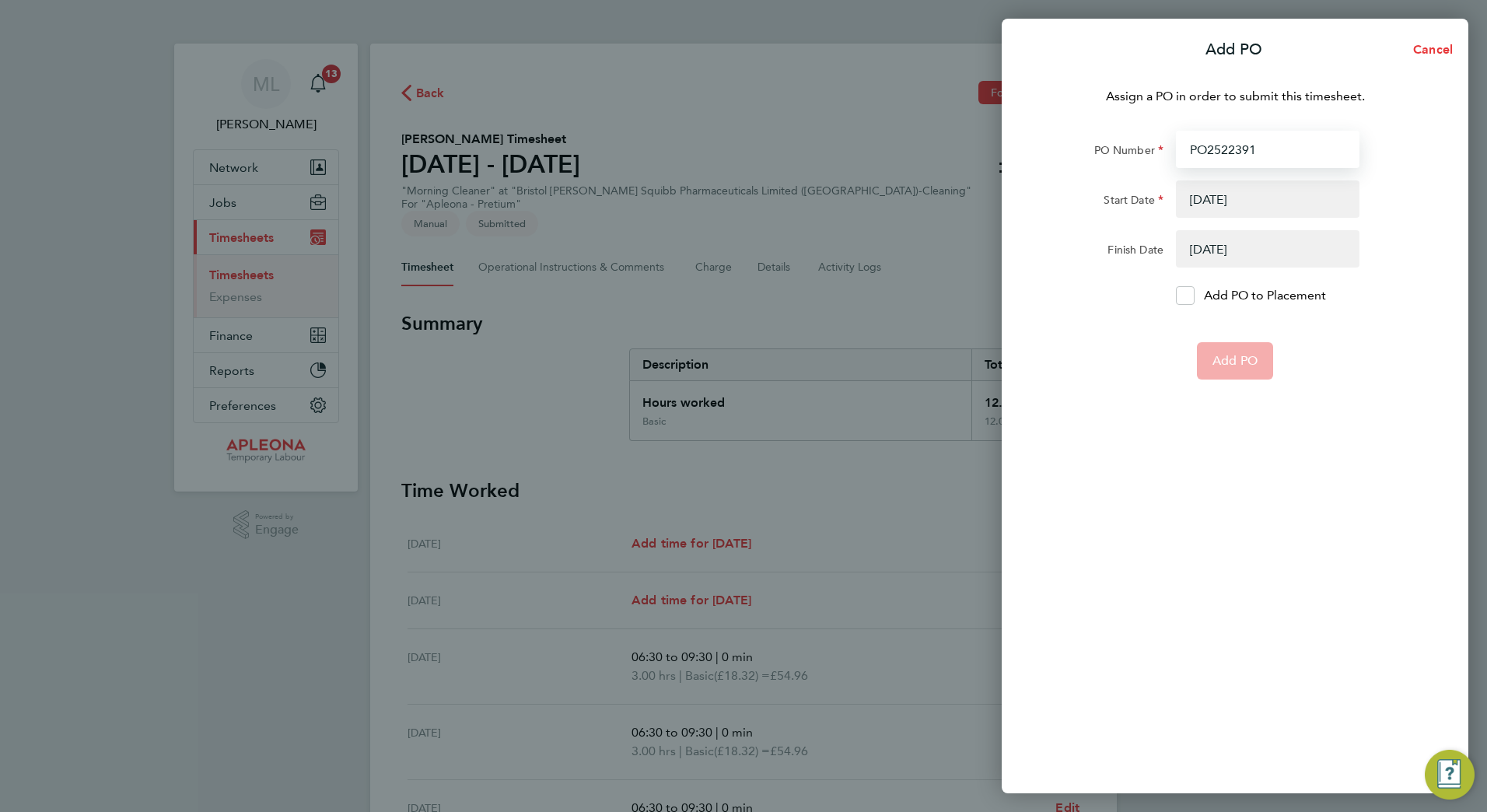
type input "PO2522391"
click at [1211, 194] on button "button" at bounding box center [1267, 199] width 183 height 37
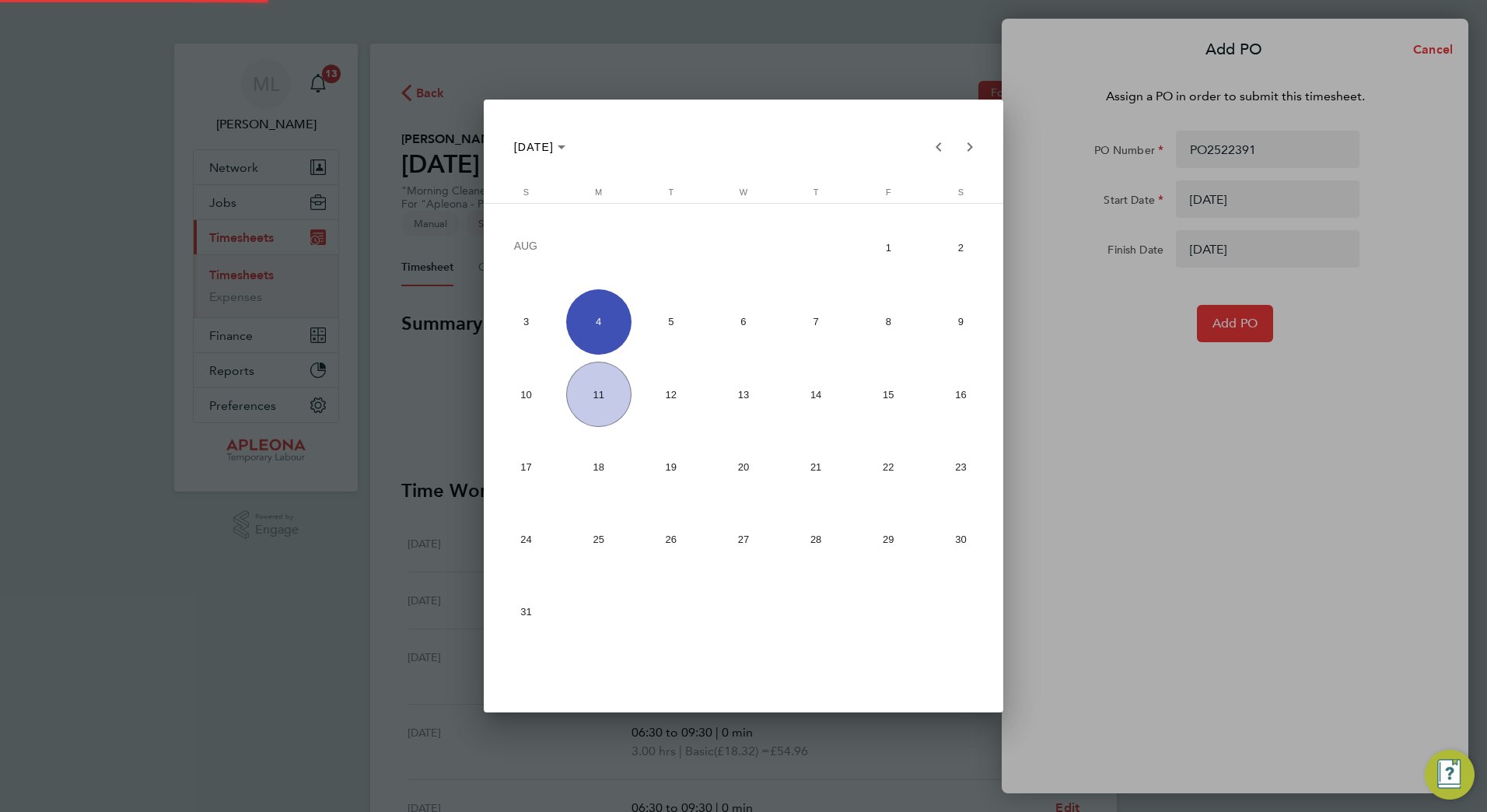
click at [1266, 537] on div at bounding box center [743, 406] width 1487 height 812
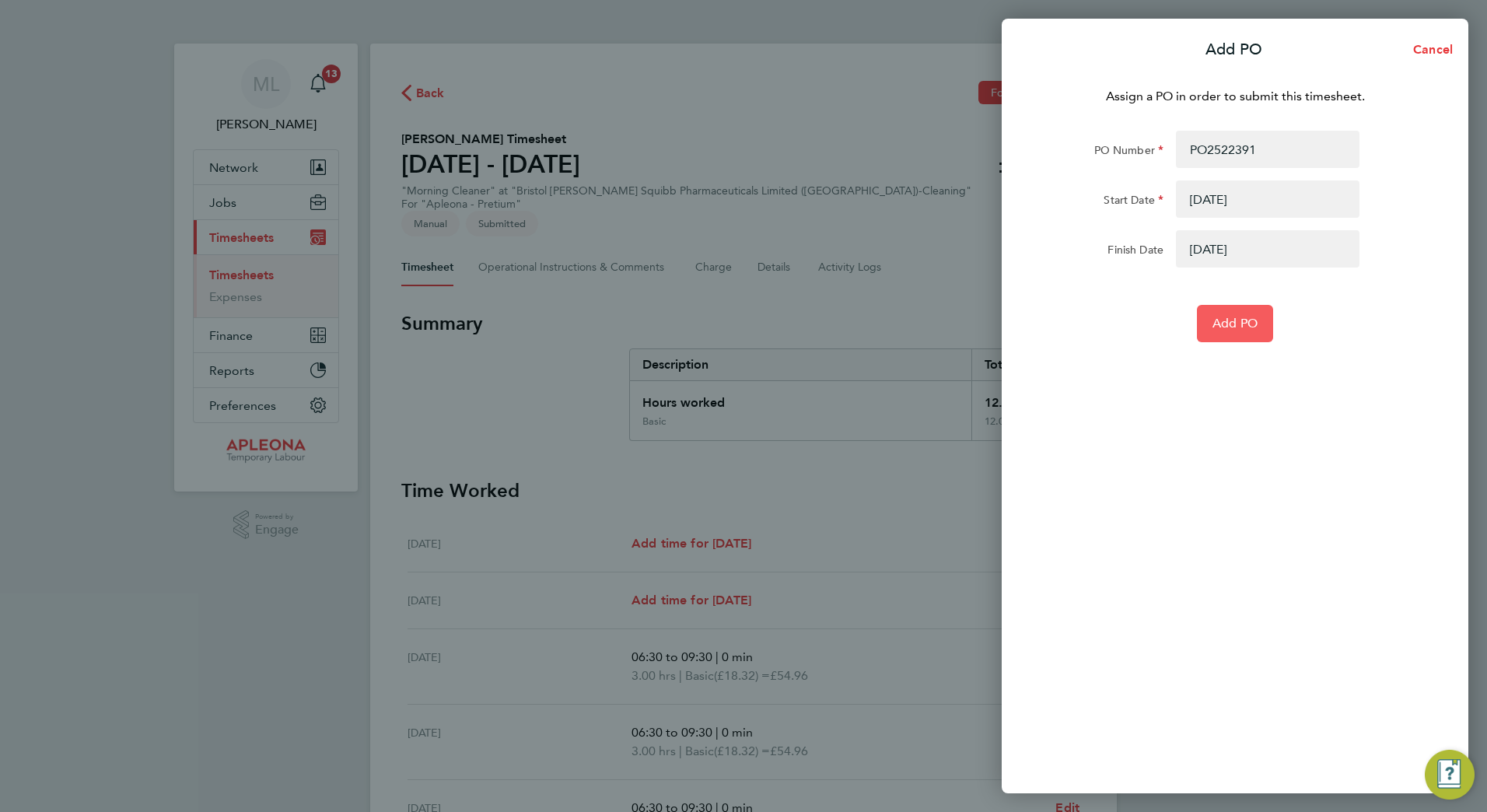
click at [1273, 324] on button "Add PO" at bounding box center [1234, 322] width 76 height 37
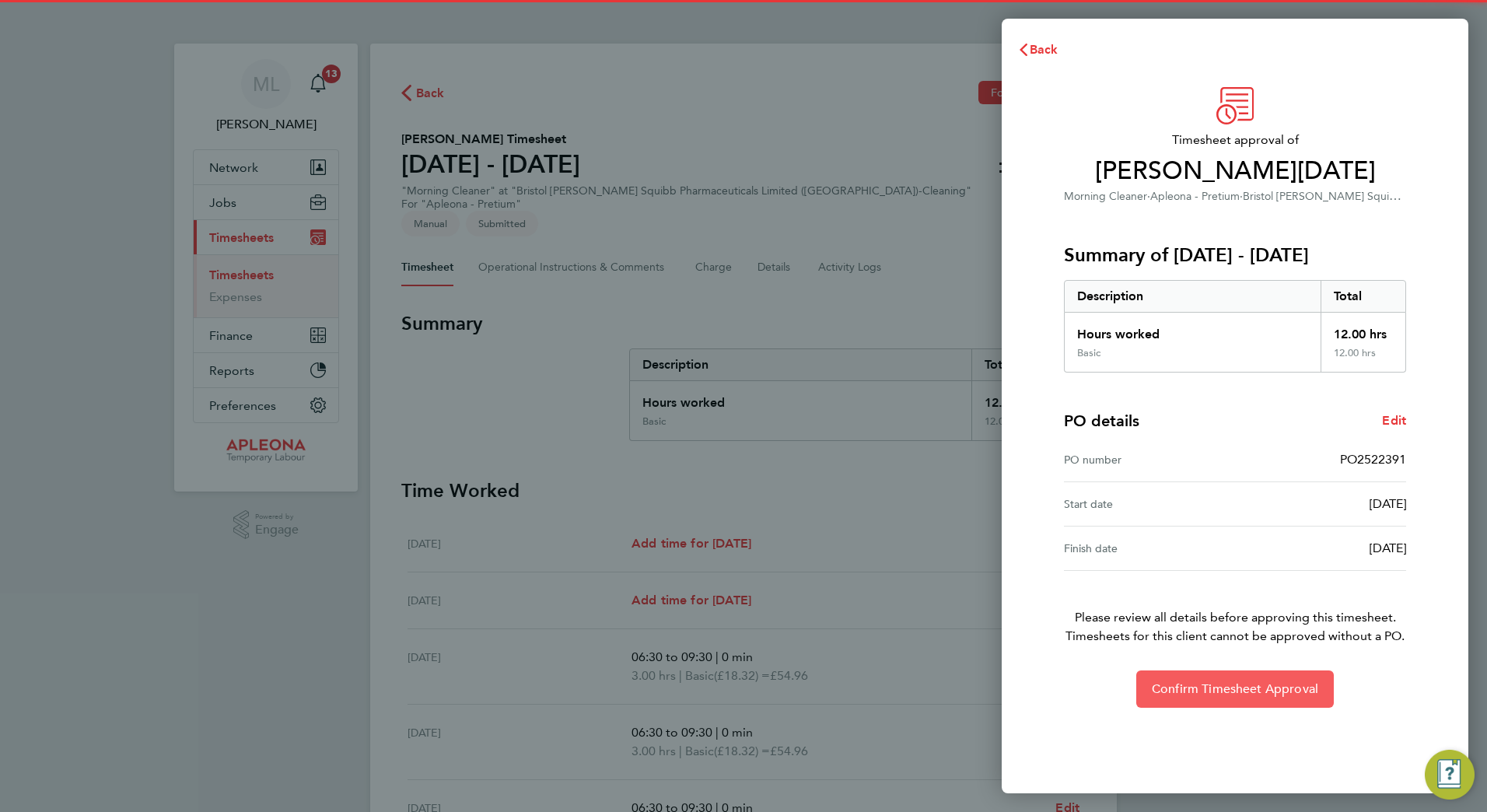
click at [1221, 689] on span "Confirm Timesheet Approval" at bounding box center [1234, 688] width 166 height 15
